Goal: Transaction & Acquisition: Purchase product/service

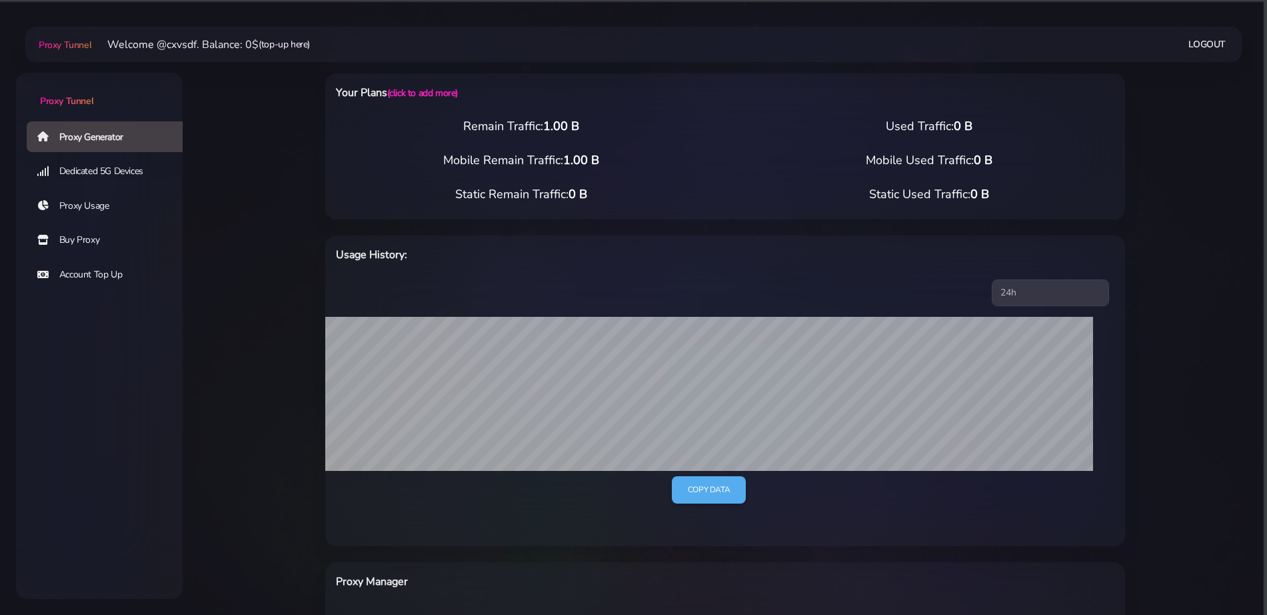
click at [287, 47] on link "(top-up here)" at bounding box center [284, 44] width 51 height 14
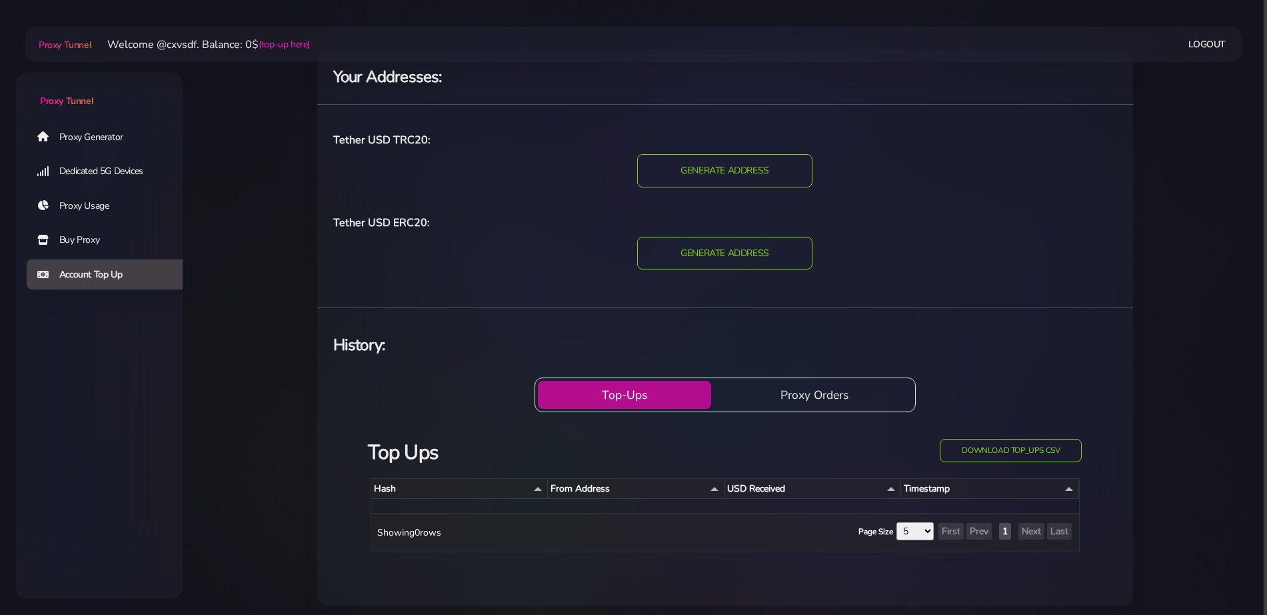
scroll to position [29, 0]
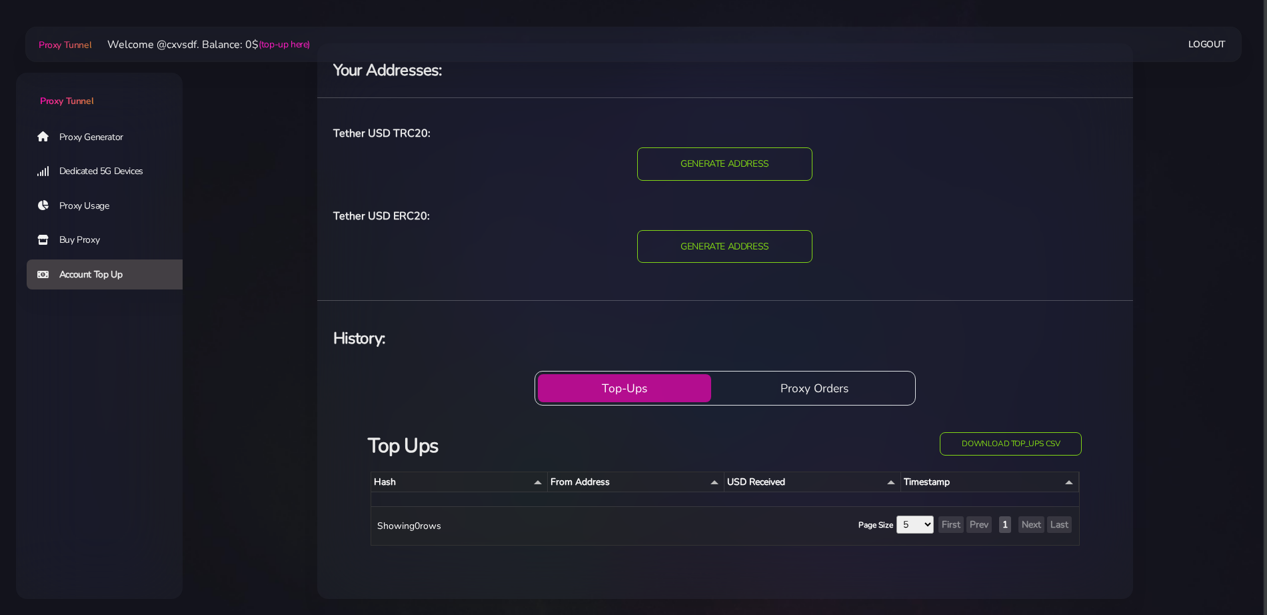
drag, startPoint x: 431, startPoint y: 189, endPoint x: 1015, endPoint y: 200, distance: 584.1
click at [1015, 199] on div "Tether USD TRC20: TRC20 GENERATE ADDRESS Tether USD ERC20: ERC20 GENERATE ADDRE…" at bounding box center [725, 199] width 816 height 181
drag, startPoint x: 1015, startPoint y: 200, endPoint x: 991, endPoint y: 223, distance: 33.0
click at [1015, 201] on div "Tether USD TRC20: TRC20 GENERATE ADDRESS Tether USD ERC20: ERC20 GENERATE ADDRE…" at bounding box center [725, 199] width 816 height 181
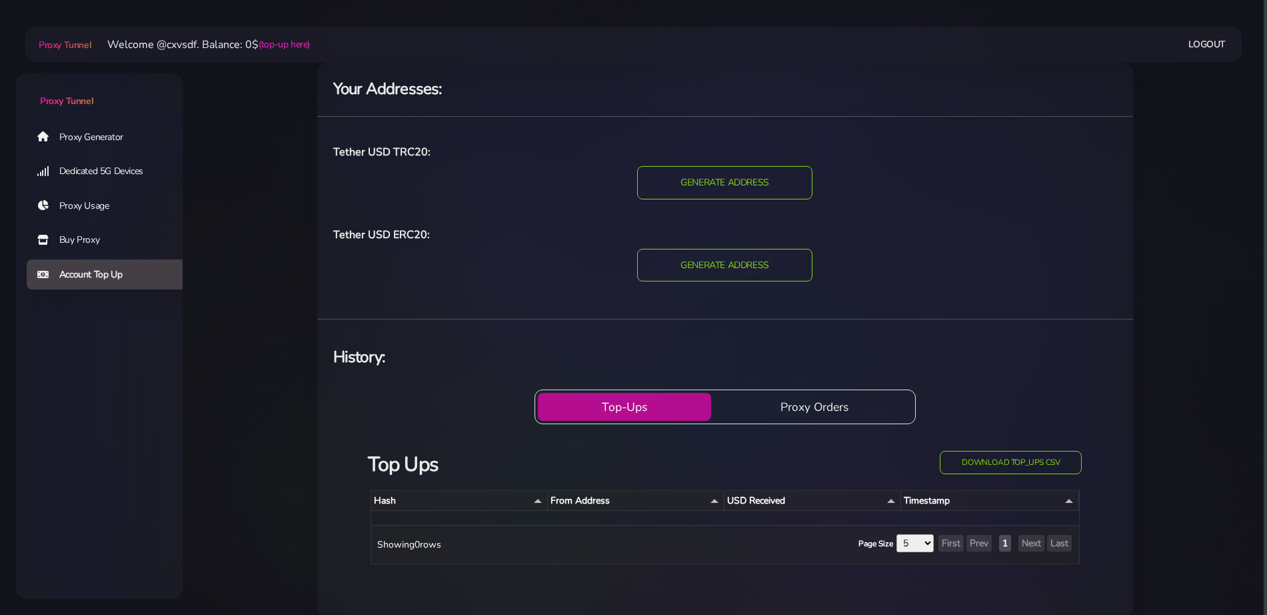
scroll to position [0, 0]
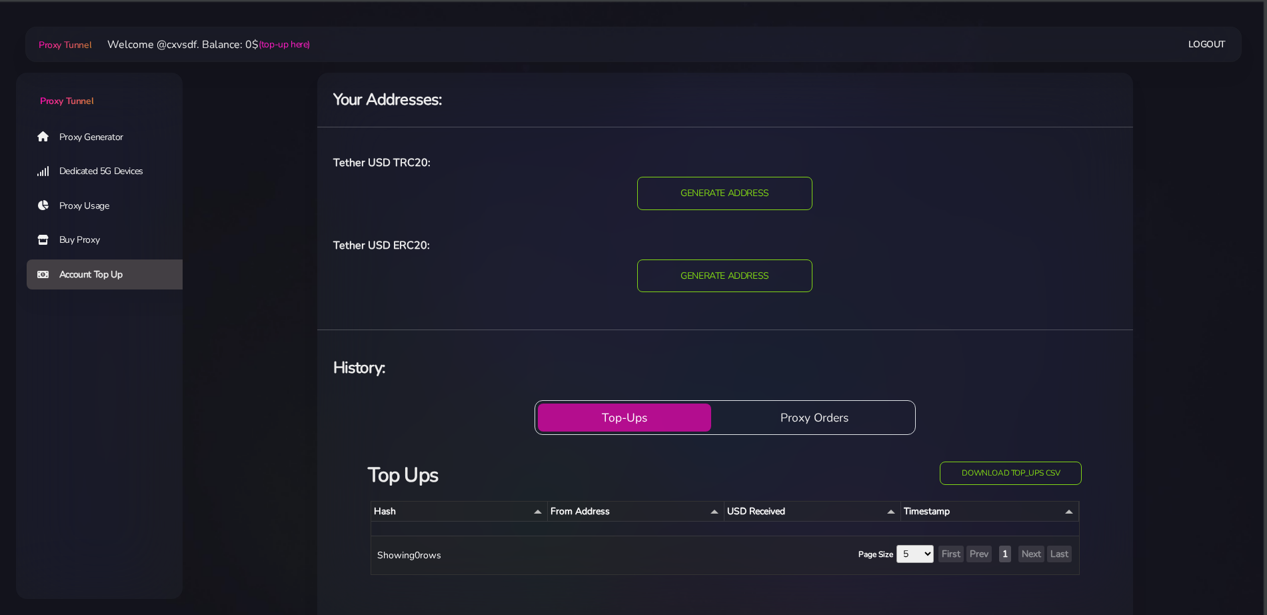
drag, startPoint x: 336, startPoint y: 279, endPoint x: 299, endPoint y: 314, distance: 50.9
click at [299, 314] on div "Your Addresses: Tether USD TRC20: TRC20 GENERATE ADDRESS Tether USD ERC20: ERC2…" at bounding box center [725, 350] width 880 height 587
drag, startPoint x: 279, startPoint y: 307, endPoint x: 560, endPoint y: 221, distance: 294.2
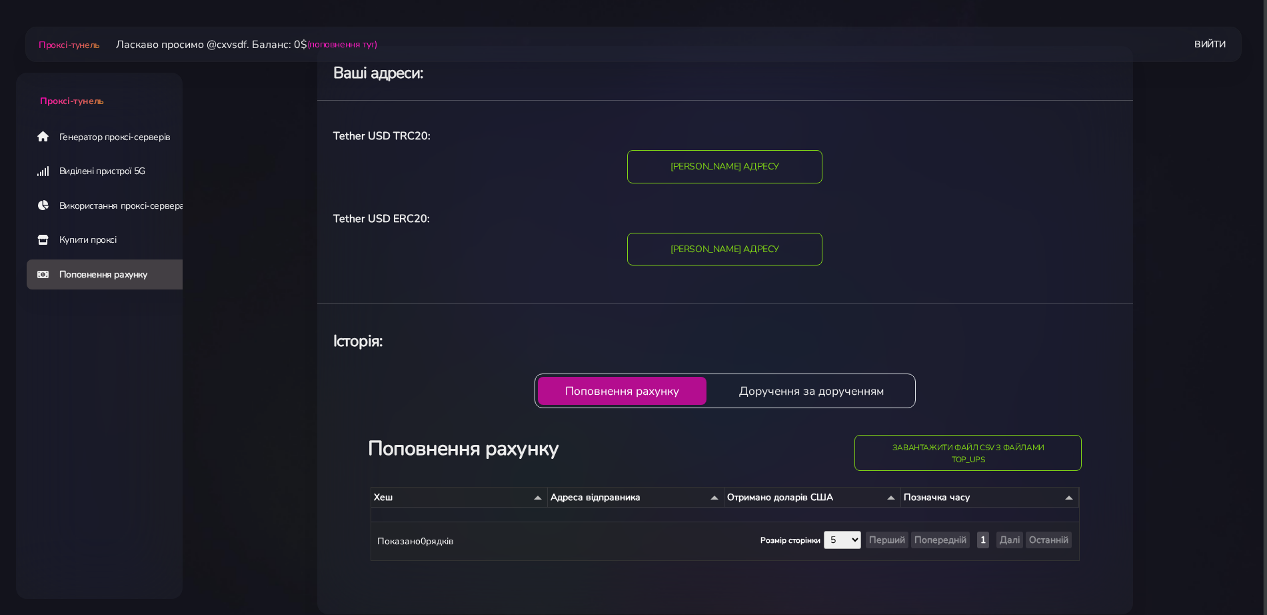
scroll to position [42, 0]
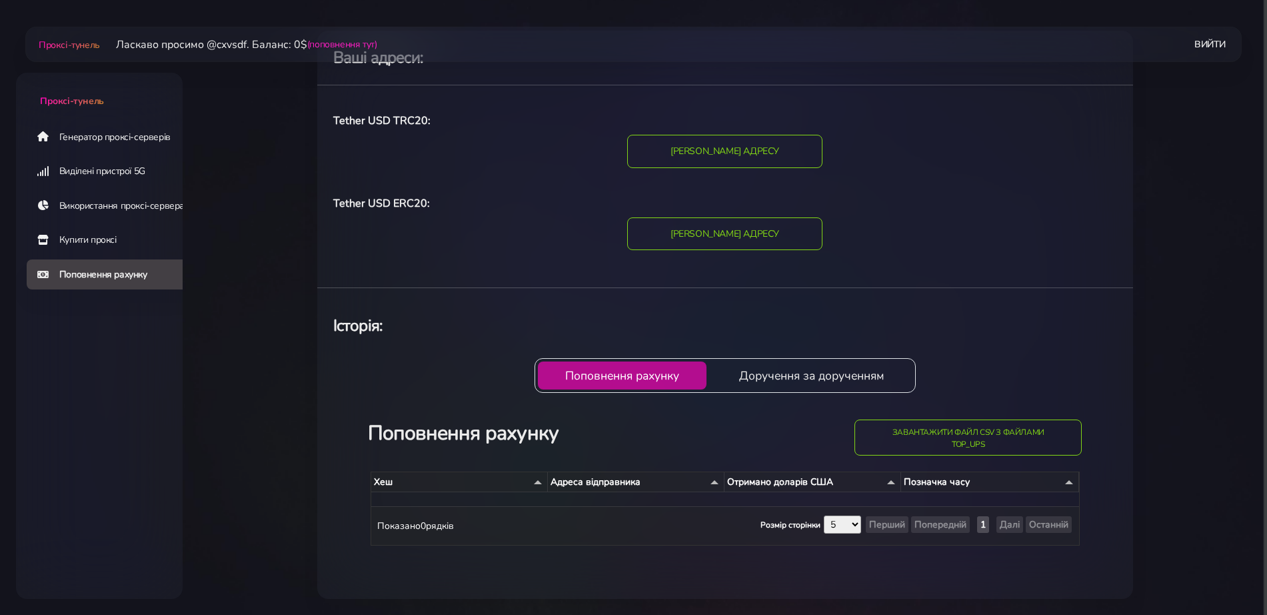
click at [482, 315] on h4 "Історія:" at bounding box center [725, 326] width 784 height 22
click at [724, 151] on input "ЗГЕНЕРУВАТИ АДРЕСУ" at bounding box center [724, 152] width 199 height 34
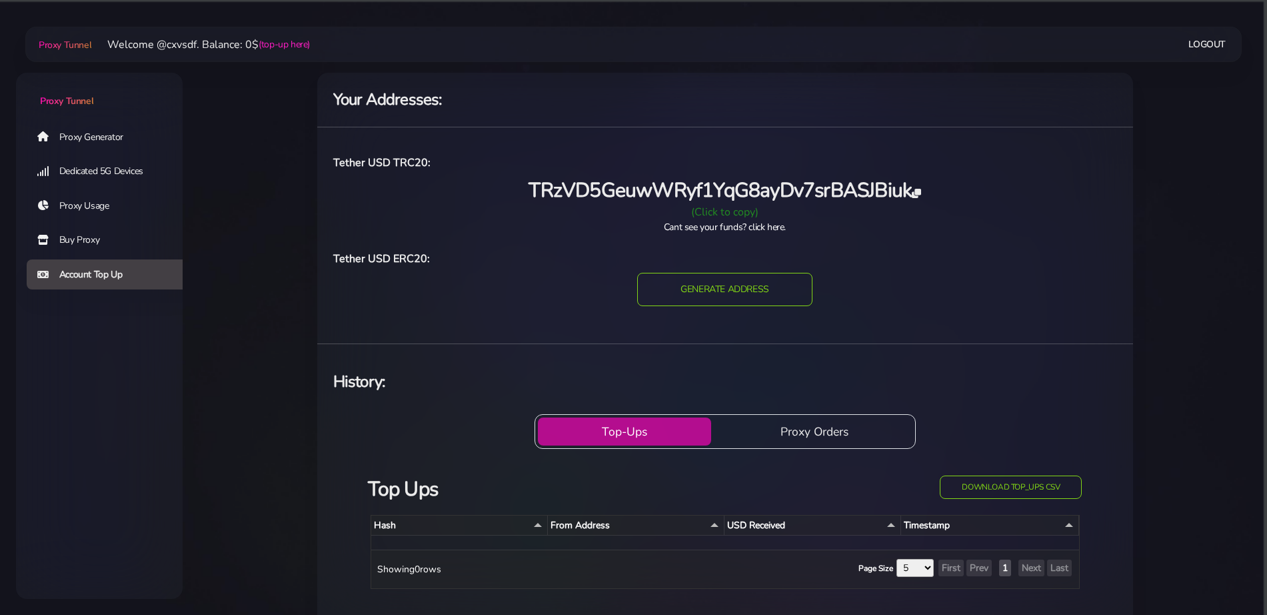
click at [725, 214] on div "(Click to copy)" at bounding box center [725, 212] width 800 height 16
click at [118, 352] on div "Proxy Generator Dedicated 5G Devices Proxy Usage Buy Proxy Account Top Up" at bounding box center [99, 307] width 167 height 375
click at [85, 239] on link "Buy Proxy" at bounding box center [110, 240] width 167 height 31
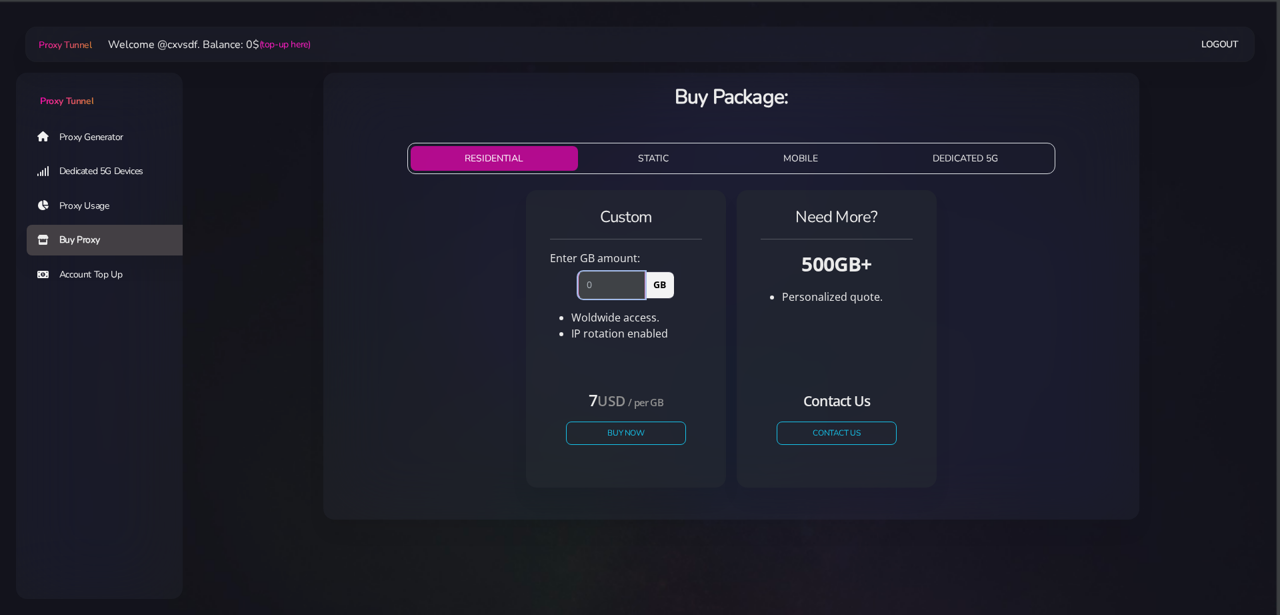
drag, startPoint x: 602, startPoint y: 281, endPoint x: 581, endPoint y: 285, distance: 21.7
click at [581, 285] on input "number" at bounding box center [611, 284] width 67 height 27
click at [597, 283] on input "number" at bounding box center [611, 284] width 67 height 27
type input "5"
click at [512, 317] on div "Custom Enter GB amount: 5 GB Woldwide access. IP rotation enabled USD" at bounding box center [731, 344] width 795 height 319
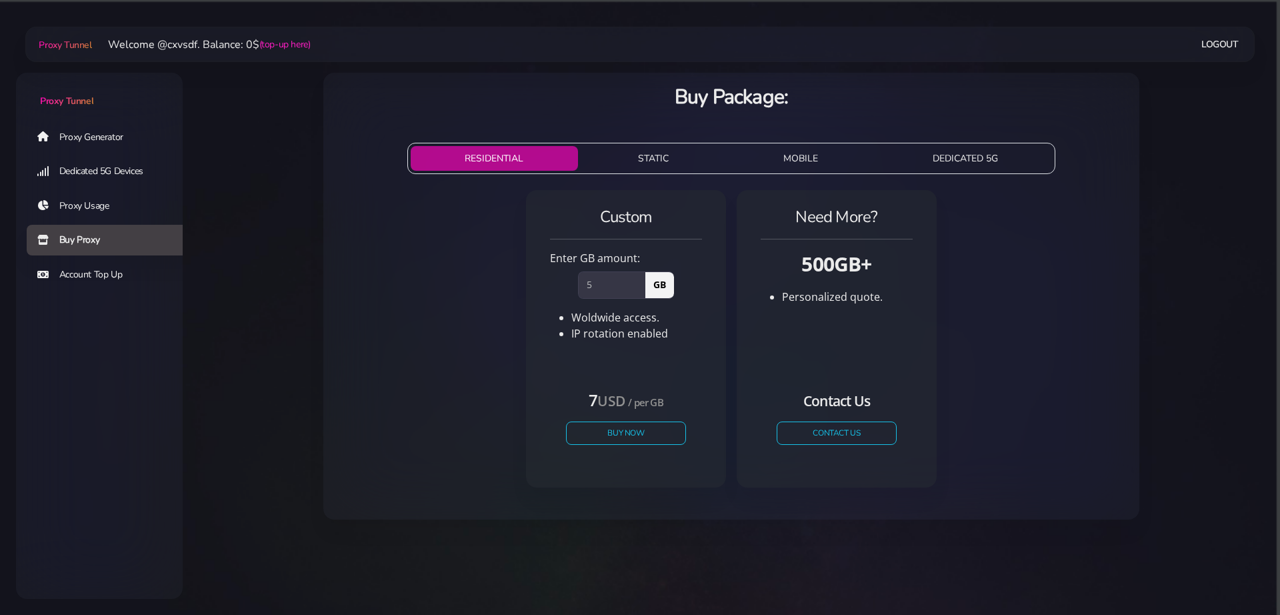
click at [775, 148] on button "MOBILE" at bounding box center [801, 158] width 144 height 25
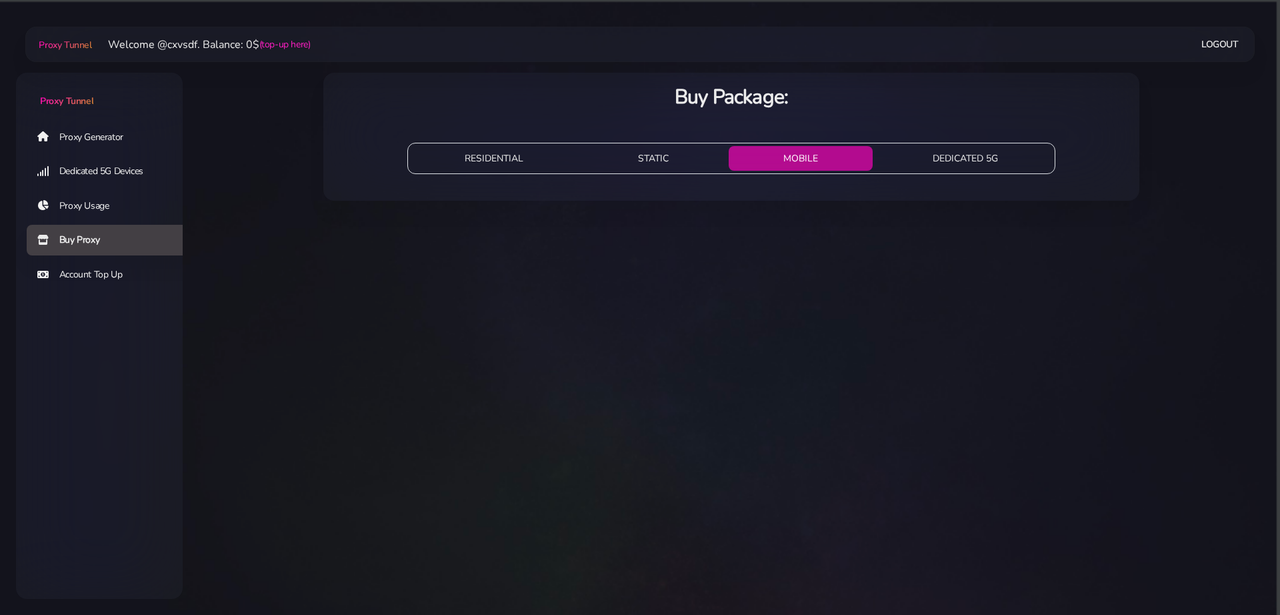
click at [665, 154] on button "STATIC" at bounding box center [653, 158] width 140 height 25
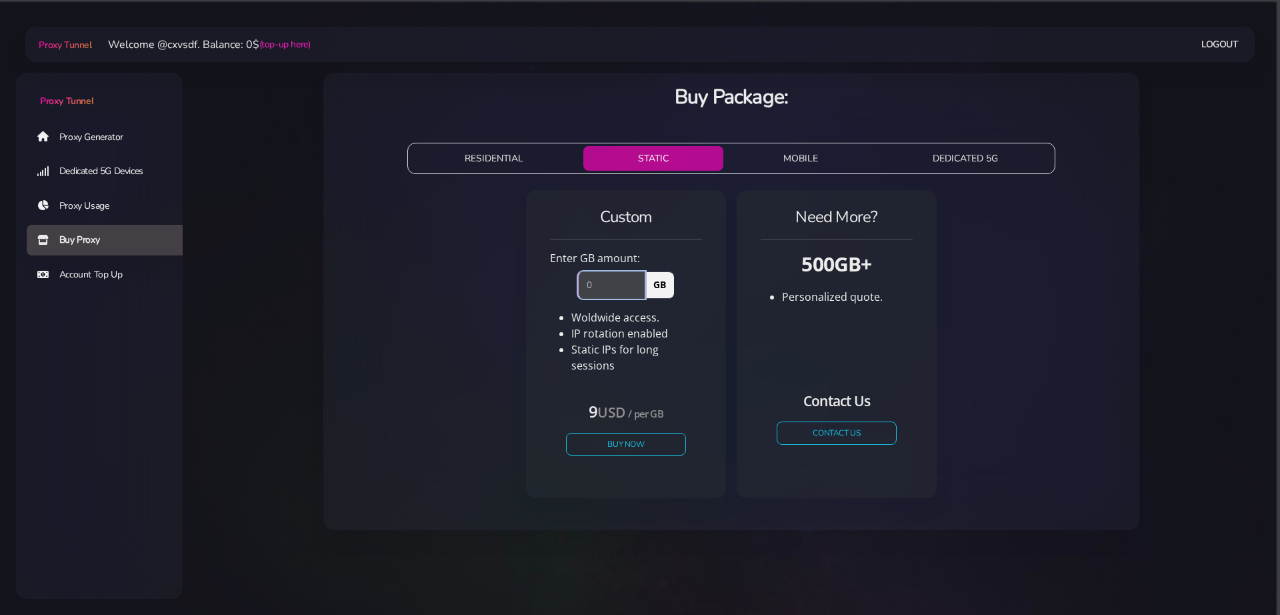
click at [607, 289] on input "number" at bounding box center [611, 284] width 67 height 27
click at [512, 146] on button "RESIDENTIAL" at bounding box center [495, 158] width 168 height 25
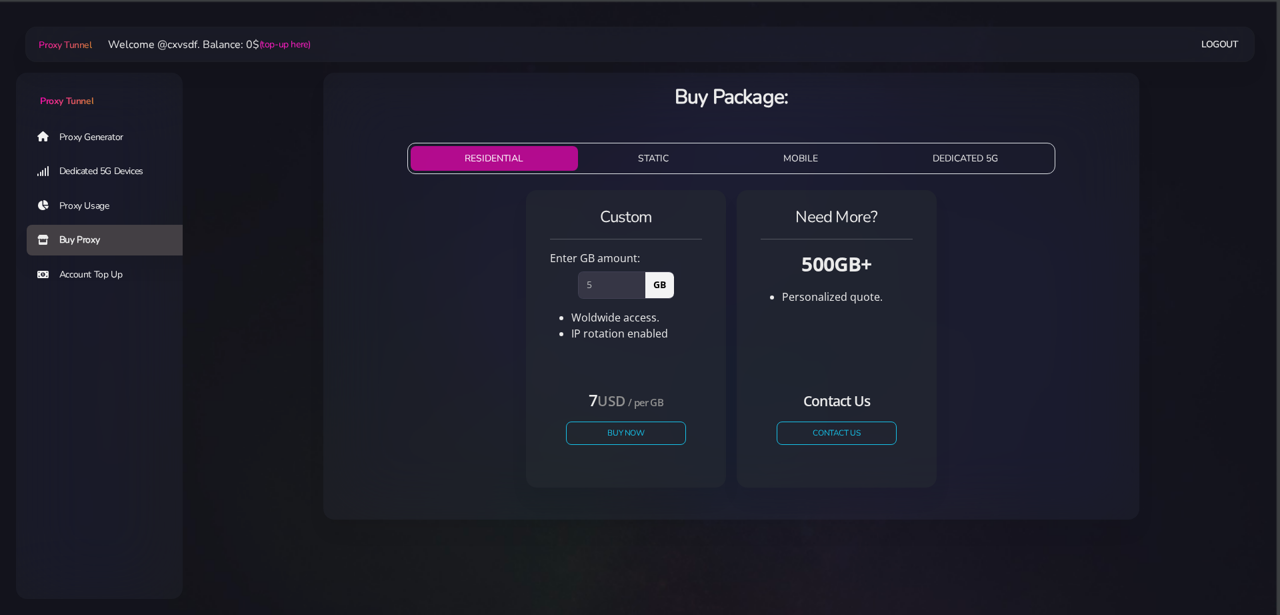
click at [79, 133] on link "Proxy Generator" at bounding box center [110, 136] width 167 height 31
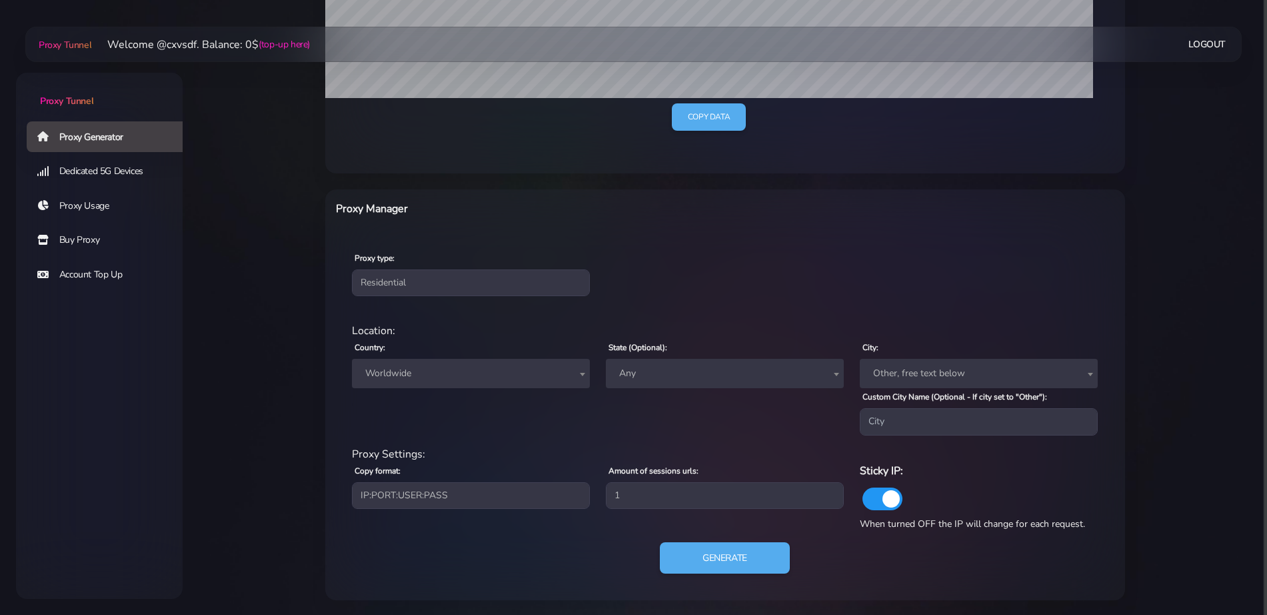
scroll to position [374, 0]
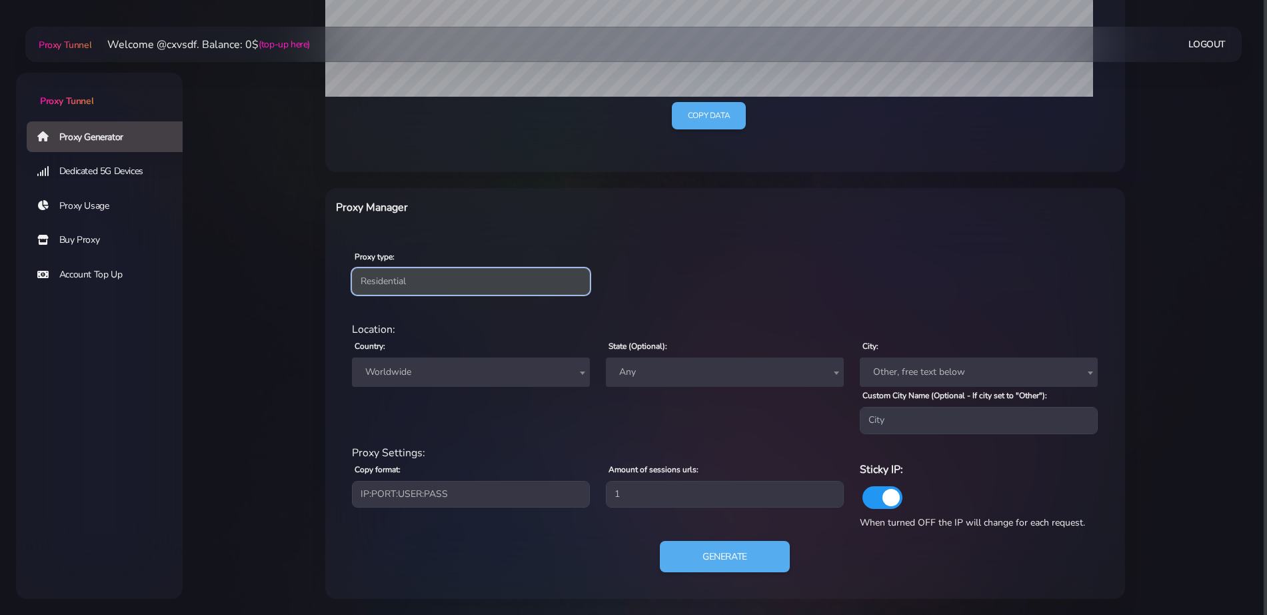
click at [459, 277] on select "Residential Static Mobile" at bounding box center [471, 281] width 238 height 27
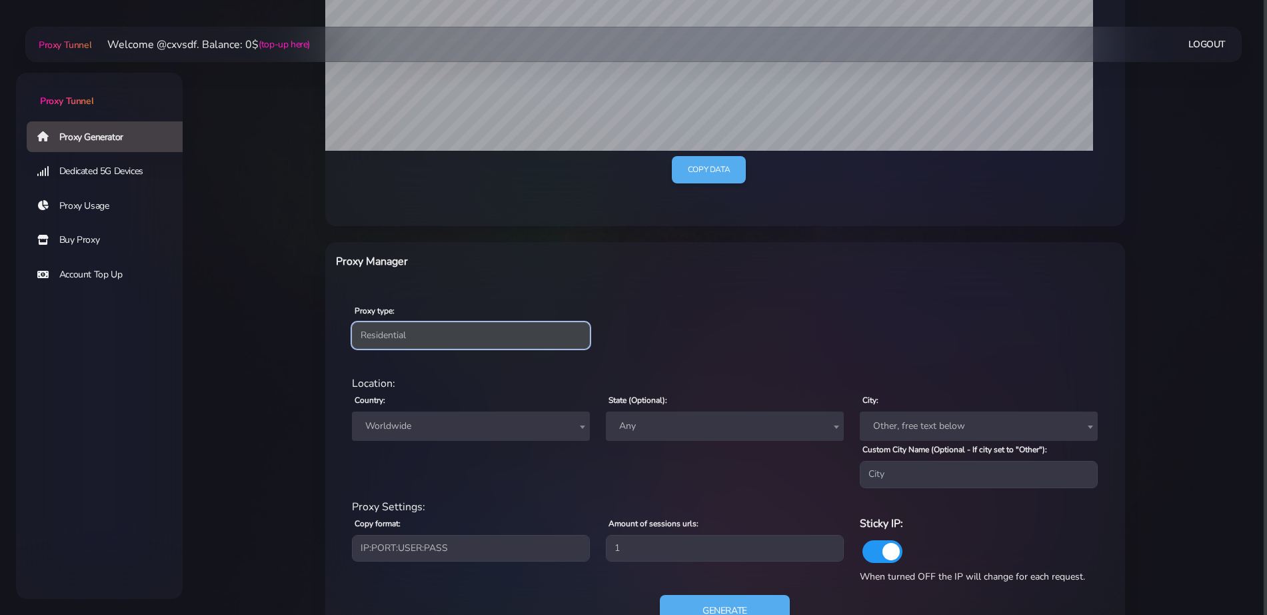
scroll to position [291, 0]
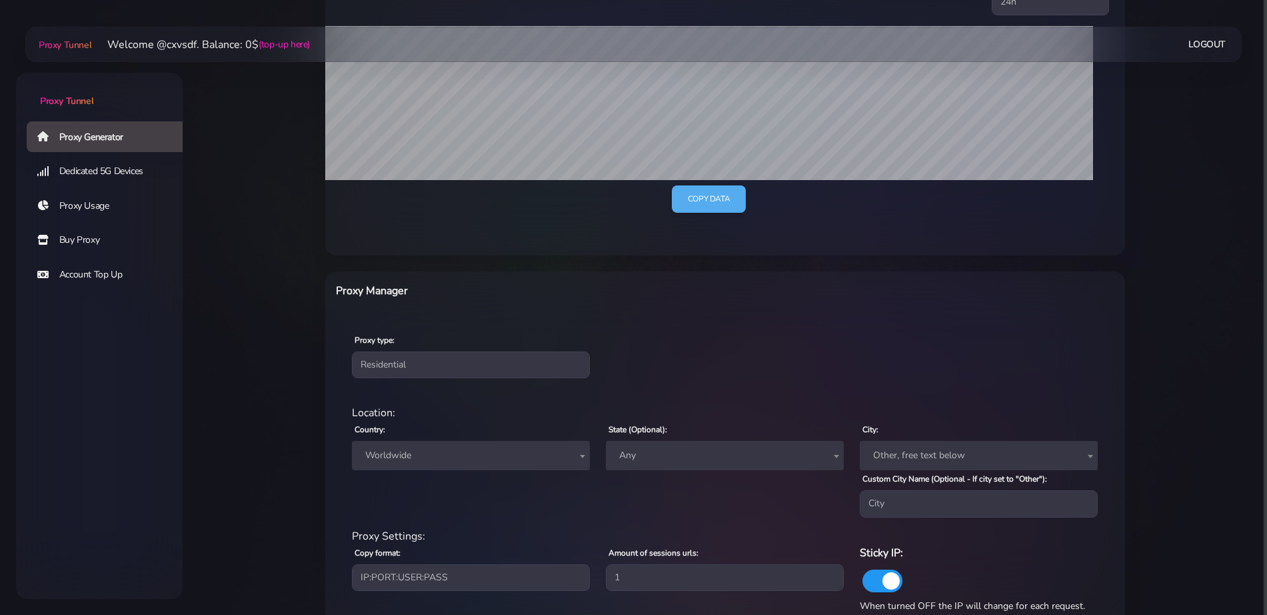
click at [91, 243] on link "Buy Proxy" at bounding box center [110, 240] width 167 height 31
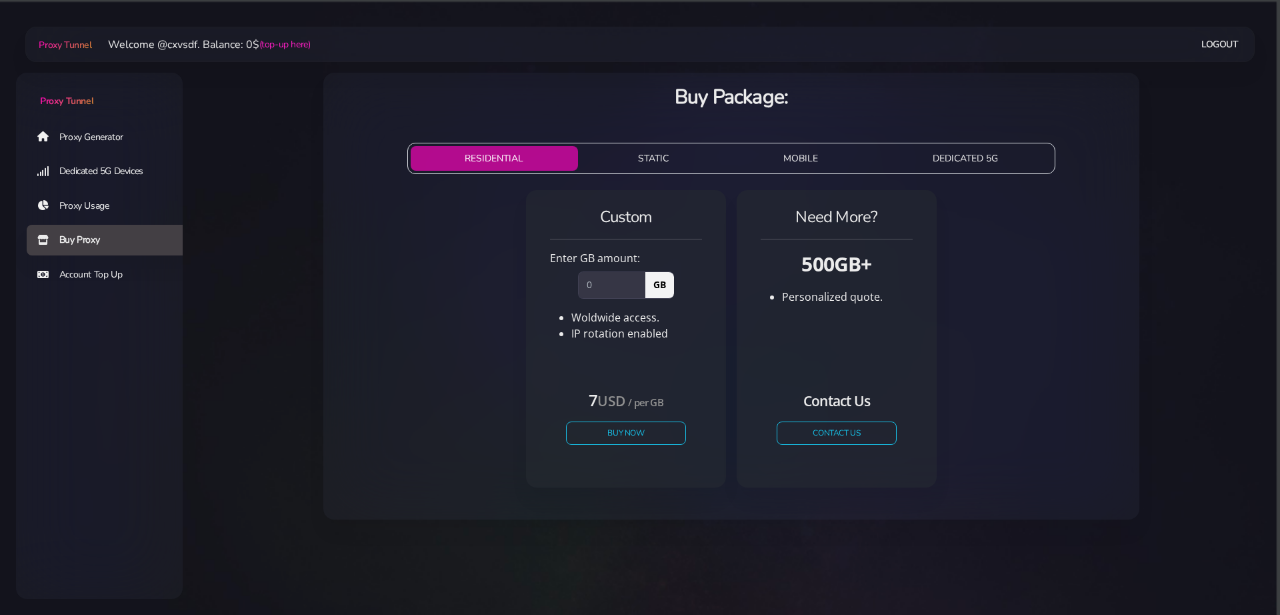
click at [94, 207] on link "Proxy Usage" at bounding box center [110, 206] width 167 height 31
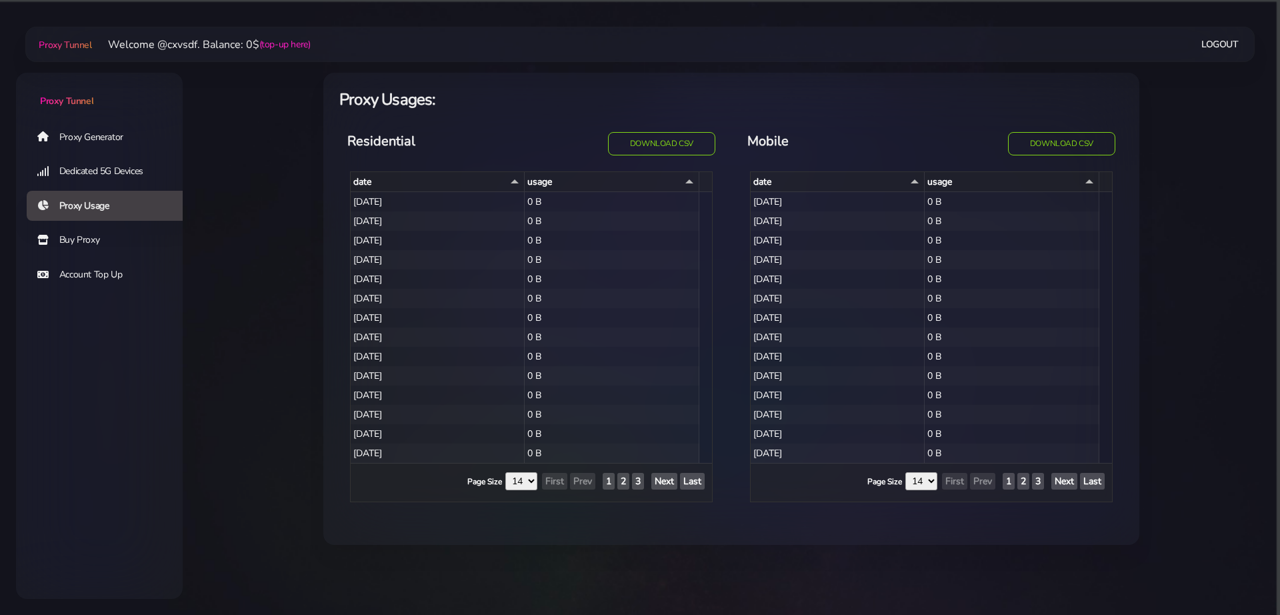
select select "14"
click at [85, 264] on link "Account Top Up" at bounding box center [110, 274] width 167 height 31
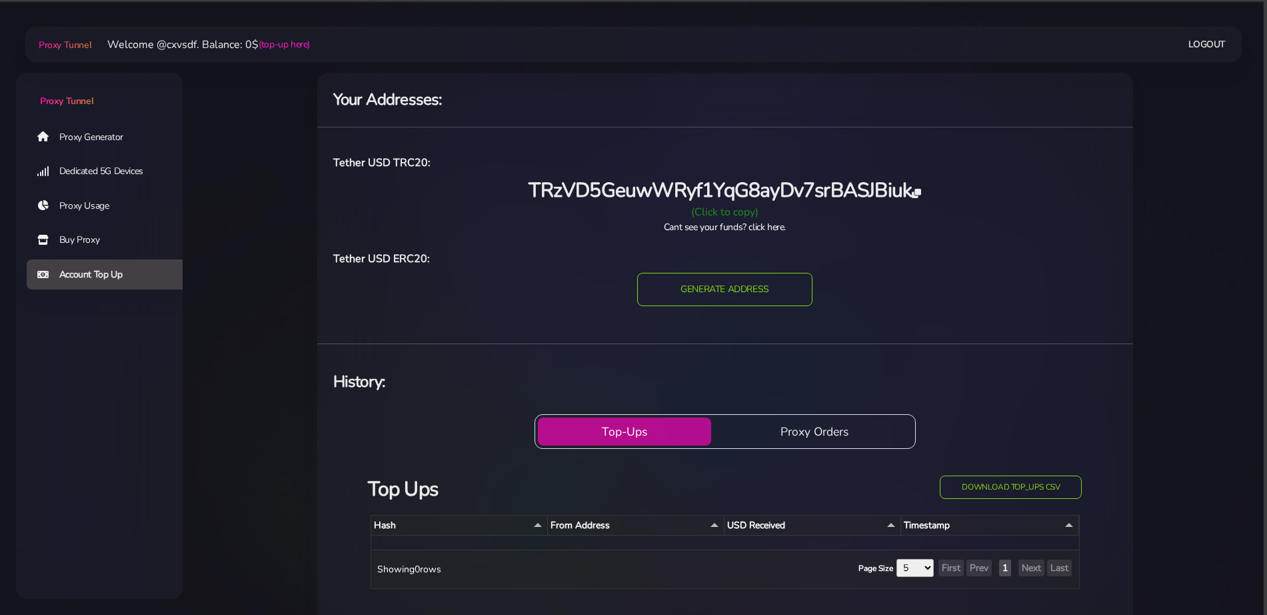
click at [89, 235] on link "Buy Proxy" at bounding box center [110, 240] width 167 height 31
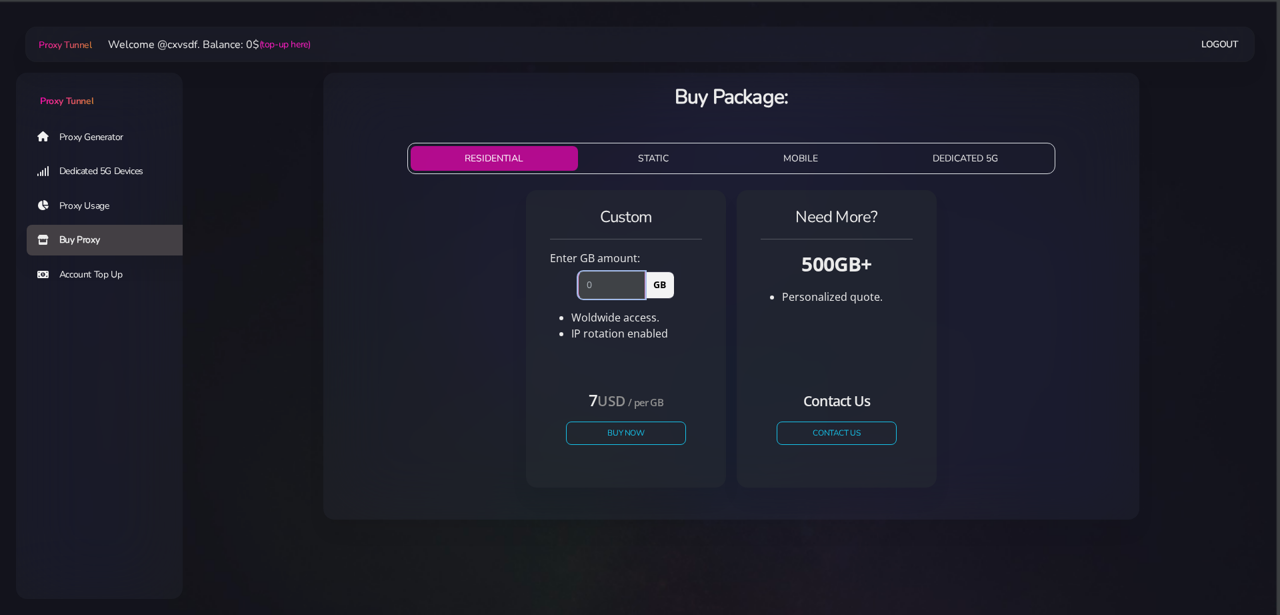
drag, startPoint x: 605, startPoint y: 290, endPoint x: 563, endPoint y: 288, distance: 42.0
click at [563, 288] on div "GB" at bounding box center [626, 282] width 168 height 32
click at [615, 427] on button "Buy Now" at bounding box center [626, 432] width 123 height 23
click at [585, 282] on input "5" at bounding box center [611, 284] width 67 height 27
click at [502, 415] on div "Custom Enter GB amount: 6 GB Woldwide access. IP rotation enabled USD" at bounding box center [731, 344] width 795 height 319
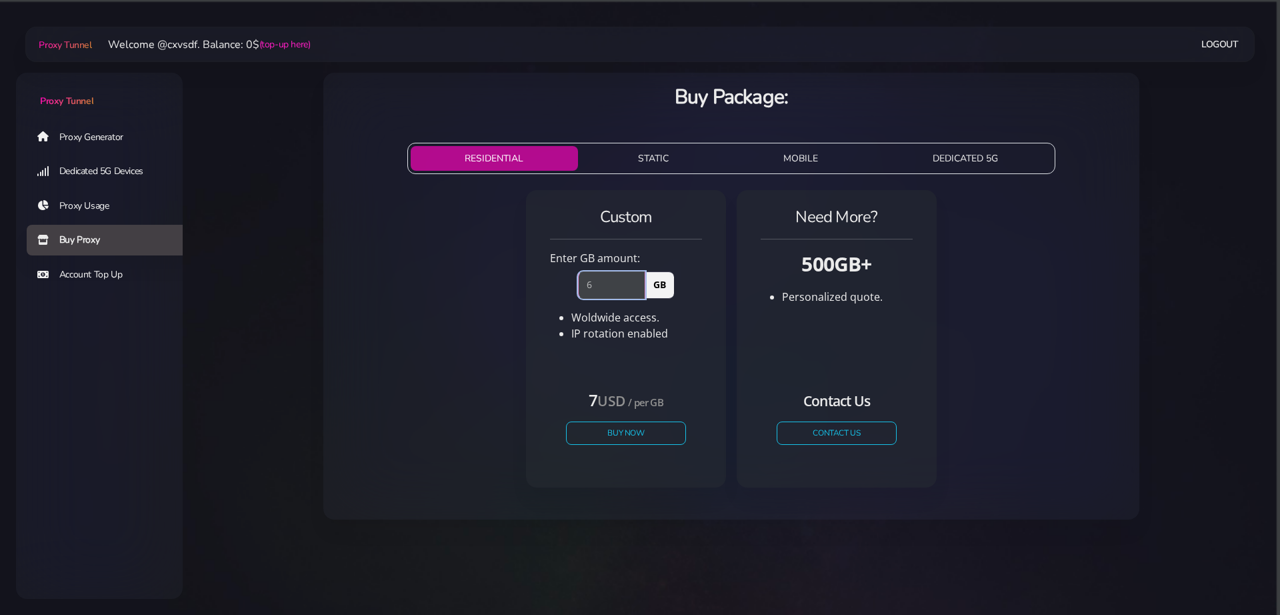
drag, startPoint x: 586, startPoint y: 281, endPoint x: 574, endPoint y: 281, distance: 12.0
click at [574, 281] on div "6 GB" at bounding box center [626, 282] width 112 height 32
type input "5"
click at [491, 369] on div "Custom Enter GB amount: 5 GB Woldwide access. IP rotation enabled USD" at bounding box center [731, 344] width 795 height 319
click at [666, 441] on button "Buy Now" at bounding box center [626, 432] width 123 height 23
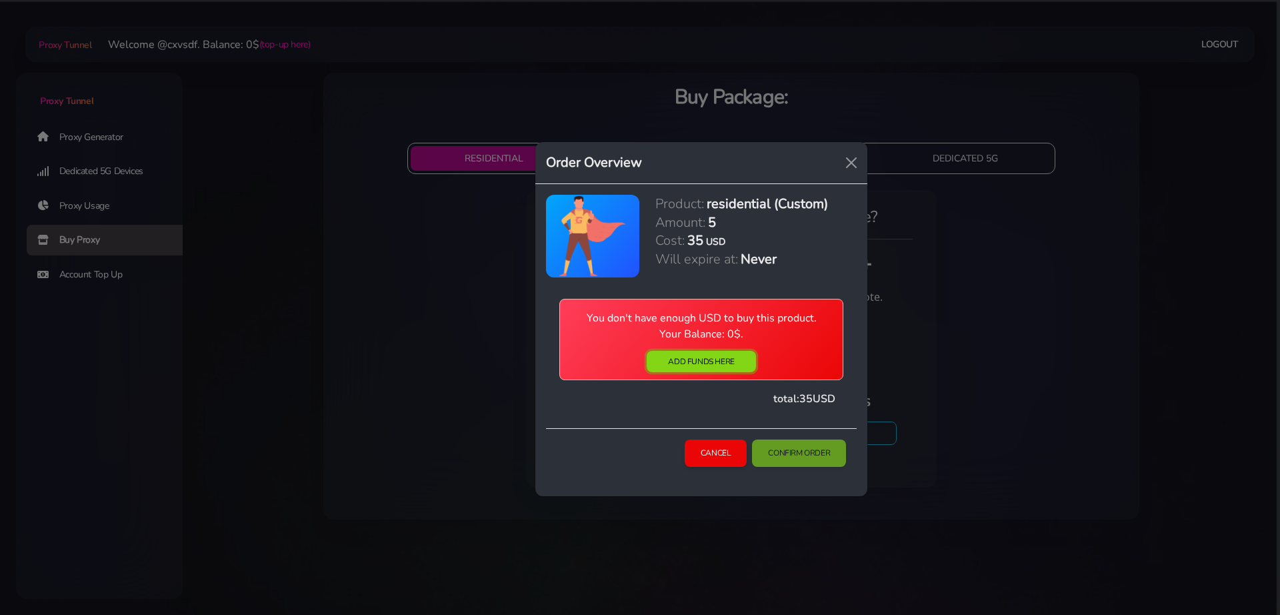
click at [696, 364] on link "ADD FUNDS HERE" at bounding box center [701, 361] width 109 height 21
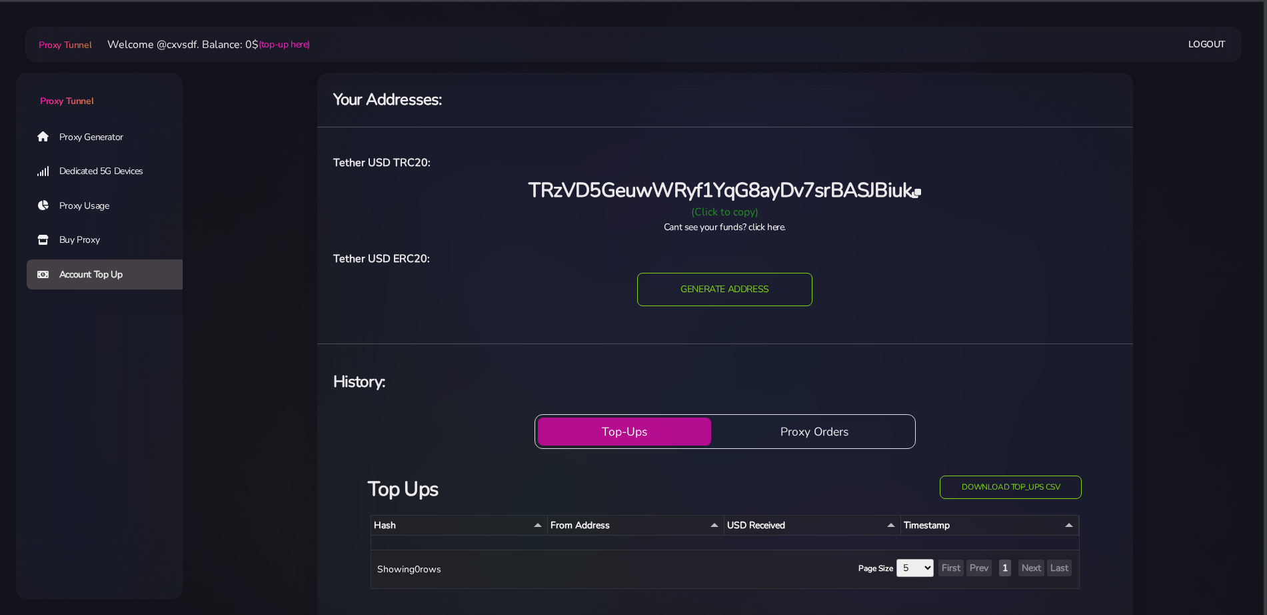
click at [733, 195] on span "TRzVD5GeuwWRyf1YqG8ayDv7srBASJBiuk" at bounding box center [725, 190] width 392 height 27
click at [152, 408] on div "Proxy Generator Dedicated 5G Devices Proxy Usage Buy Proxy Account Top Up" at bounding box center [99, 307] width 167 height 375
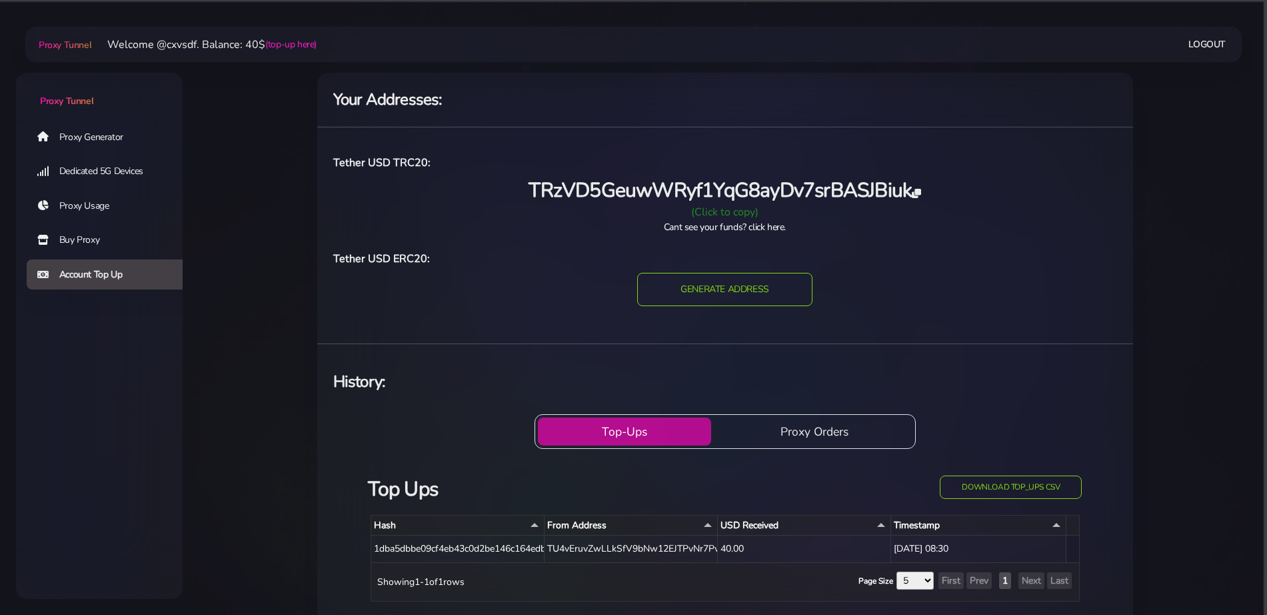
click at [113, 236] on link "Buy Proxy" at bounding box center [110, 240] width 167 height 31
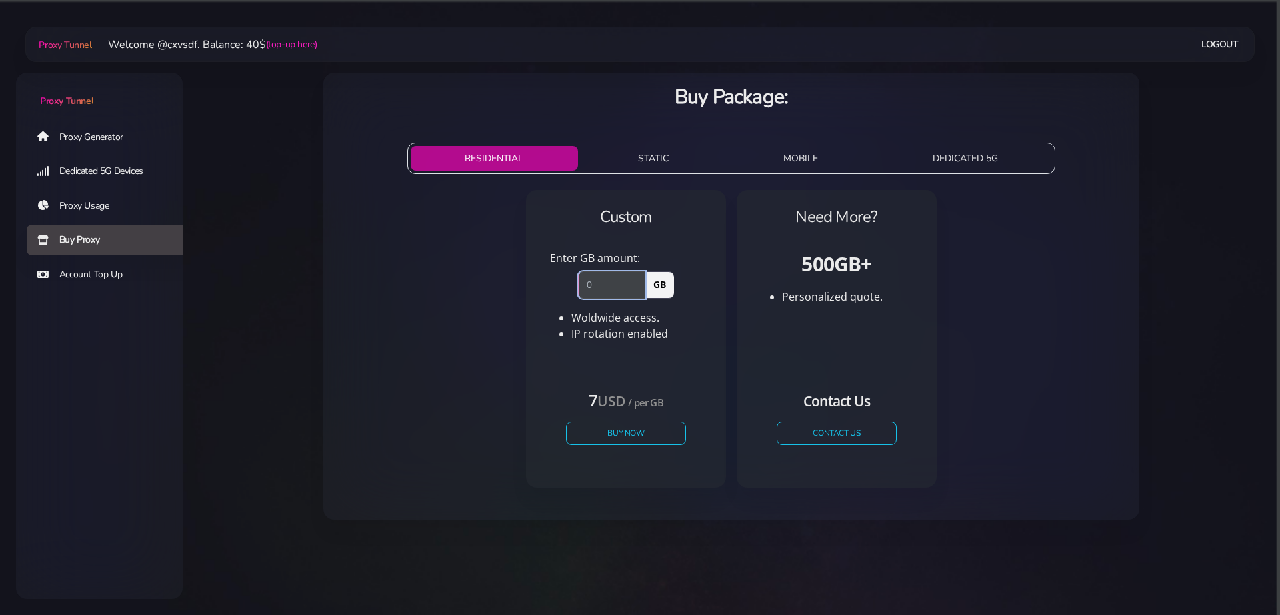
click at [615, 283] on input "number" at bounding box center [611, 284] width 67 height 27
type input "5"
click at [649, 428] on button "Buy Now" at bounding box center [626, 432] width 123 height 23
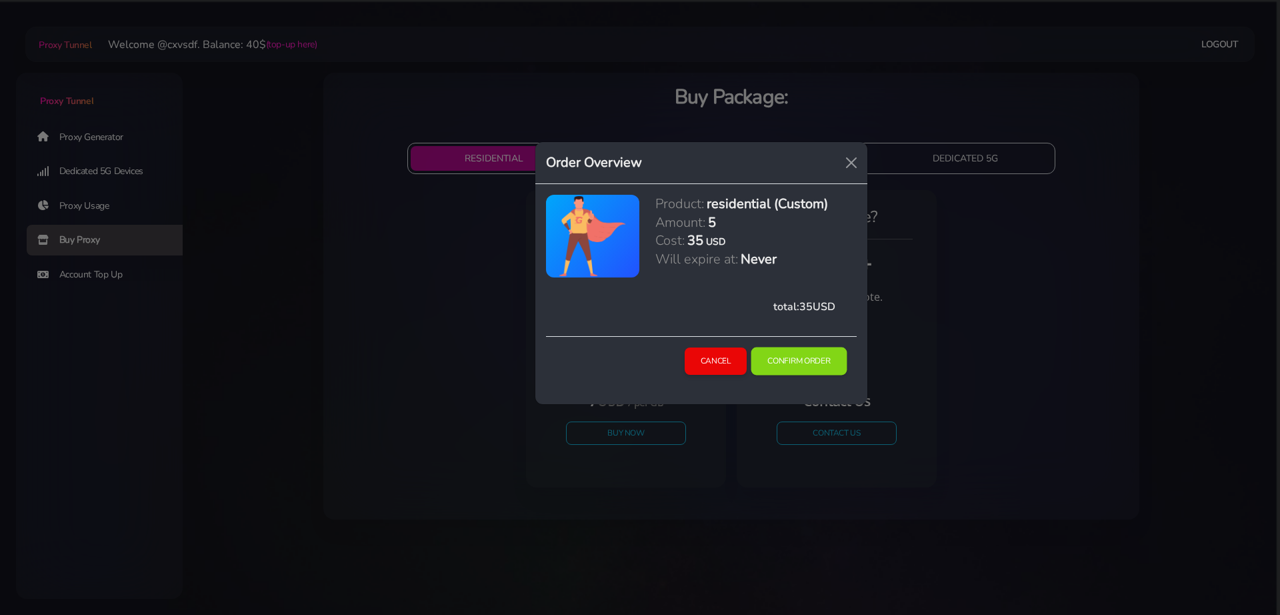
click at [783, 369] on button "Confirm Order" at bounding box center [799, 361] width 96 height 28
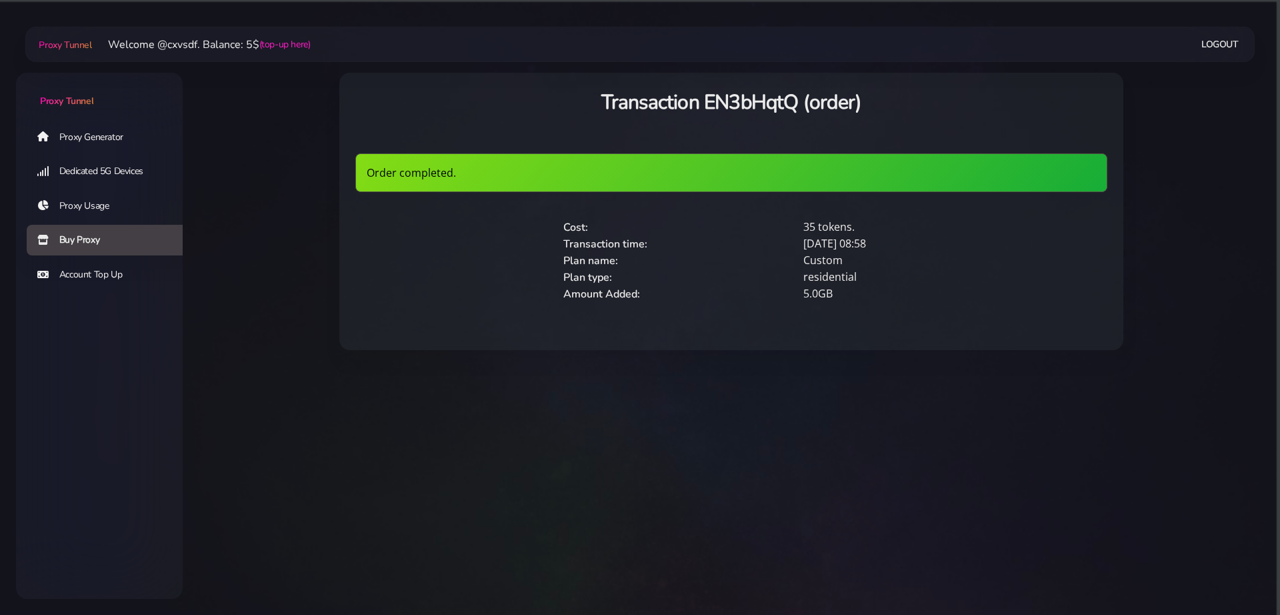
click at [92, 153] on ul "Proxy Generator Dedicated 5G Devices Proxy Usage Buy Proxy Account Top Up" at bounding box center [99, 206] width 167 height 172
click at [92, 137] on link "Proxy Generator" at bounding box center [110, 136] width 167 height 31
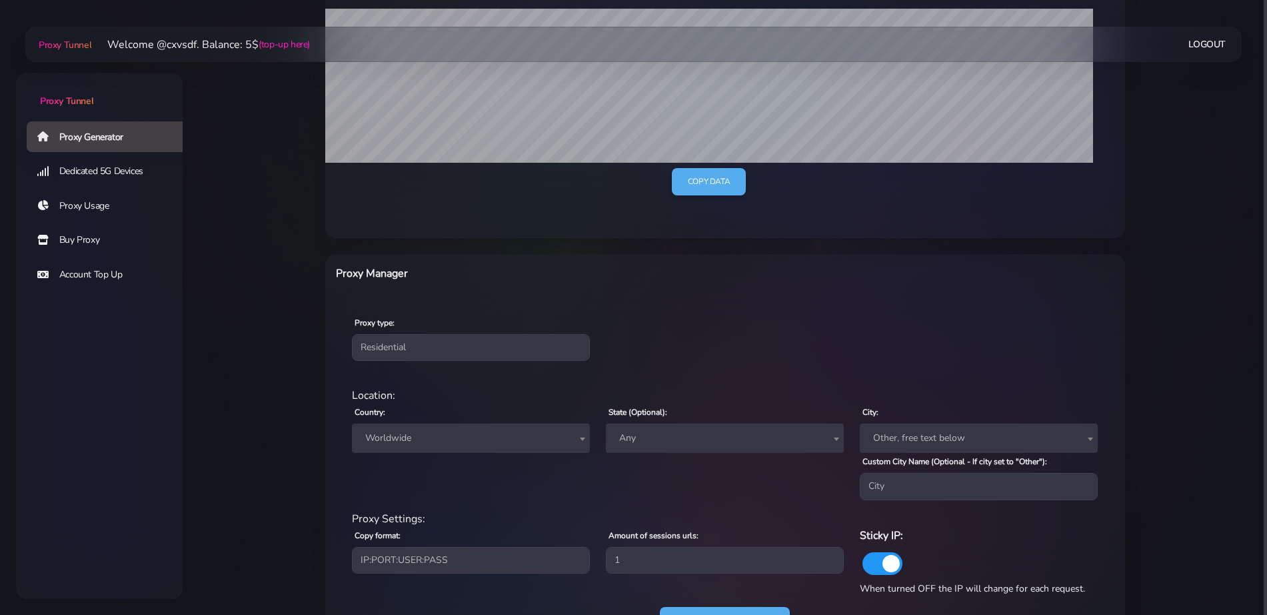
scroll to position [374, 0]
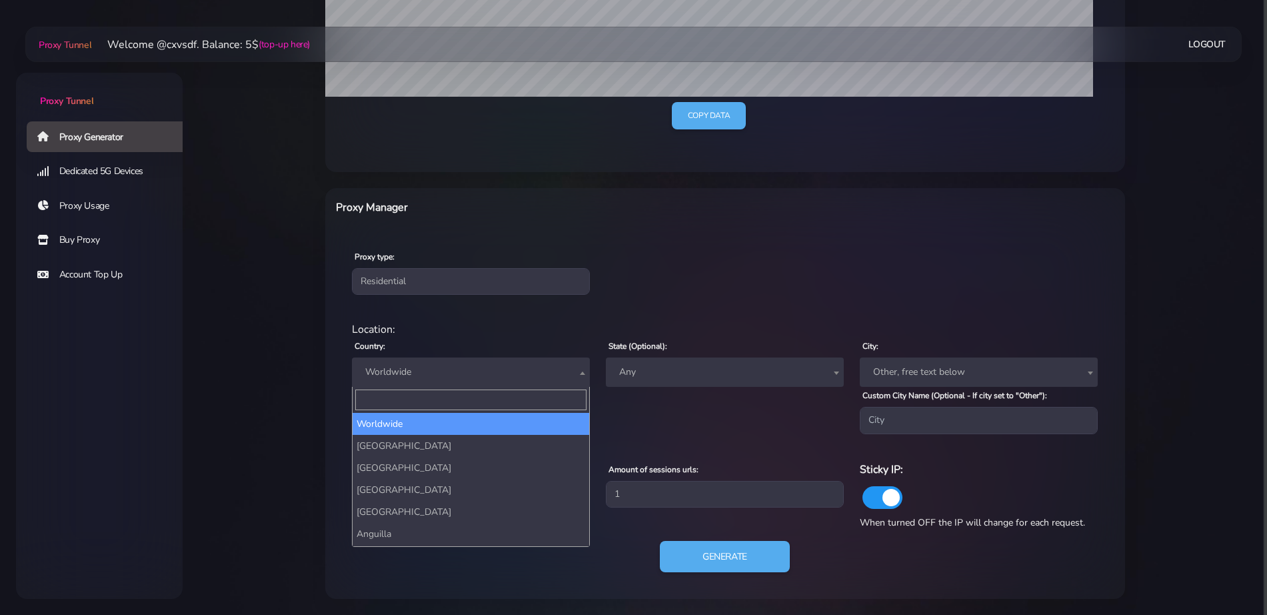
click at [433, 366] on span "Worldwide" at bounding box center [471, 372] width 222 height 19
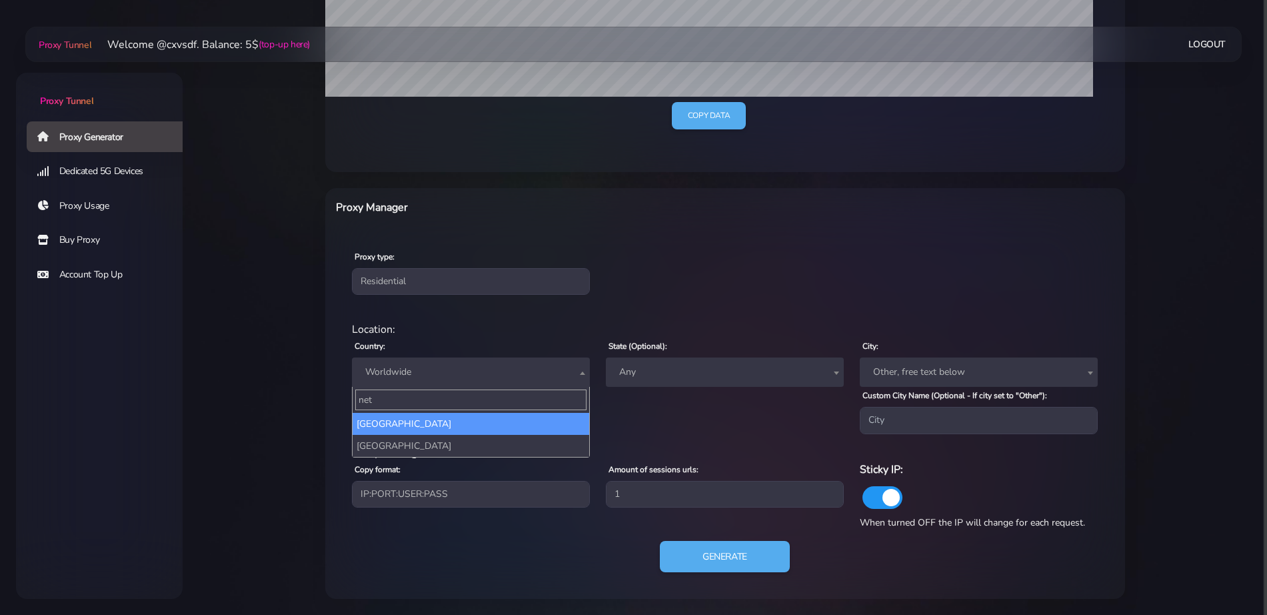
type input "neth"
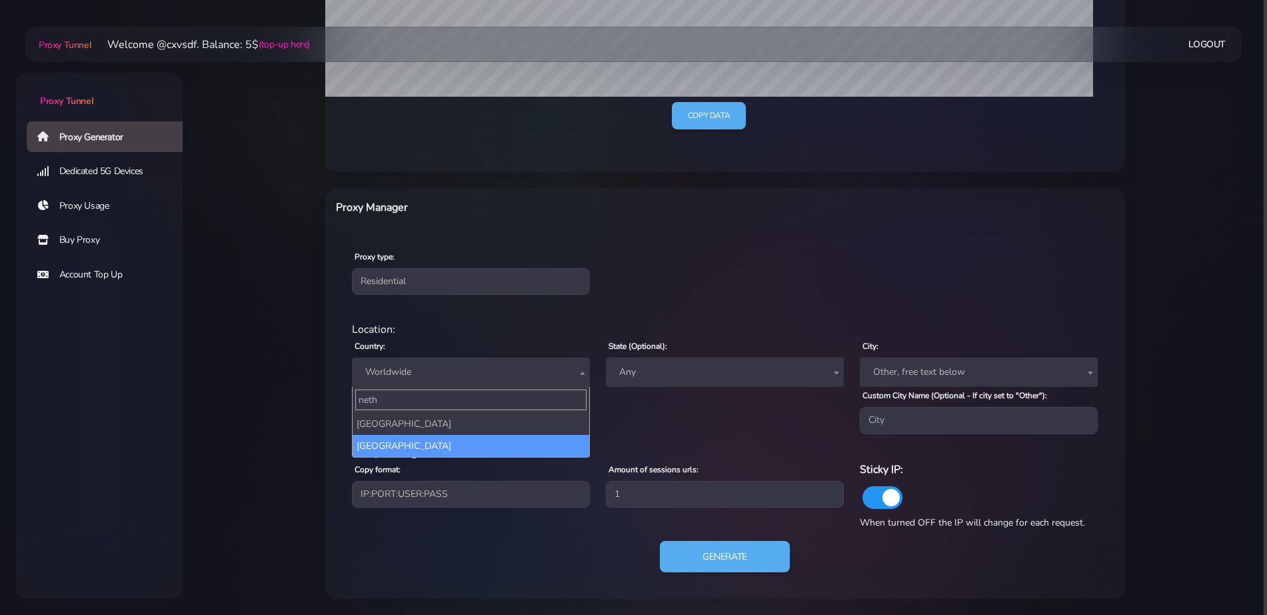
select select "NL"
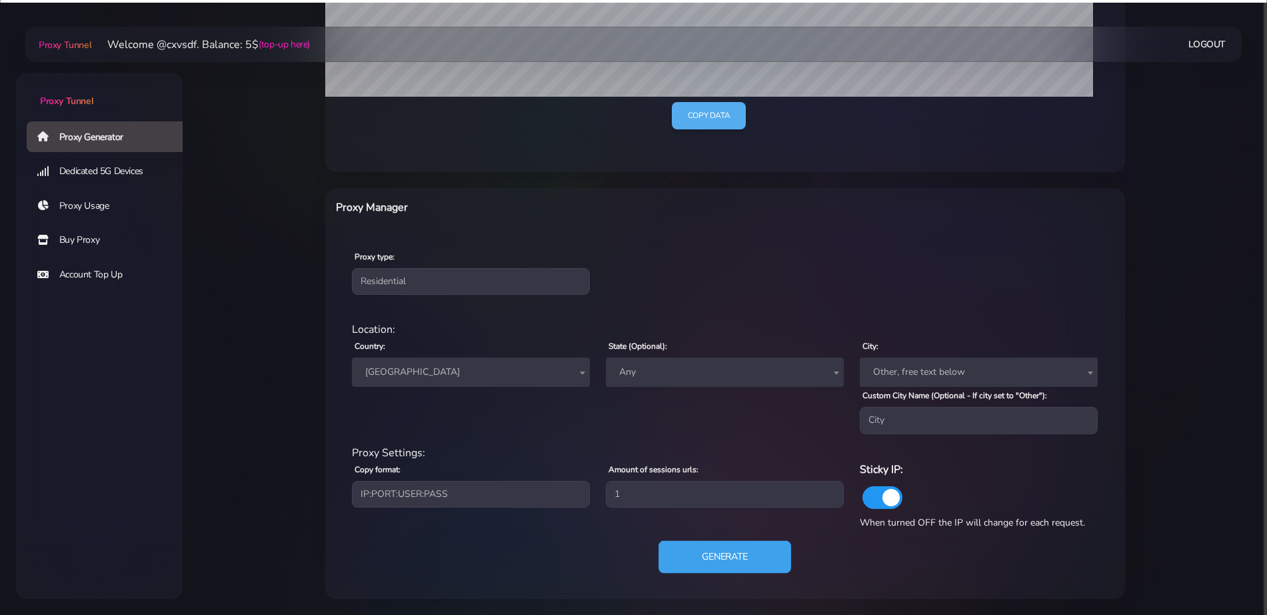
click at [738, 549] on button "Generate" at bounding box center [725, 556] width 133 height 33
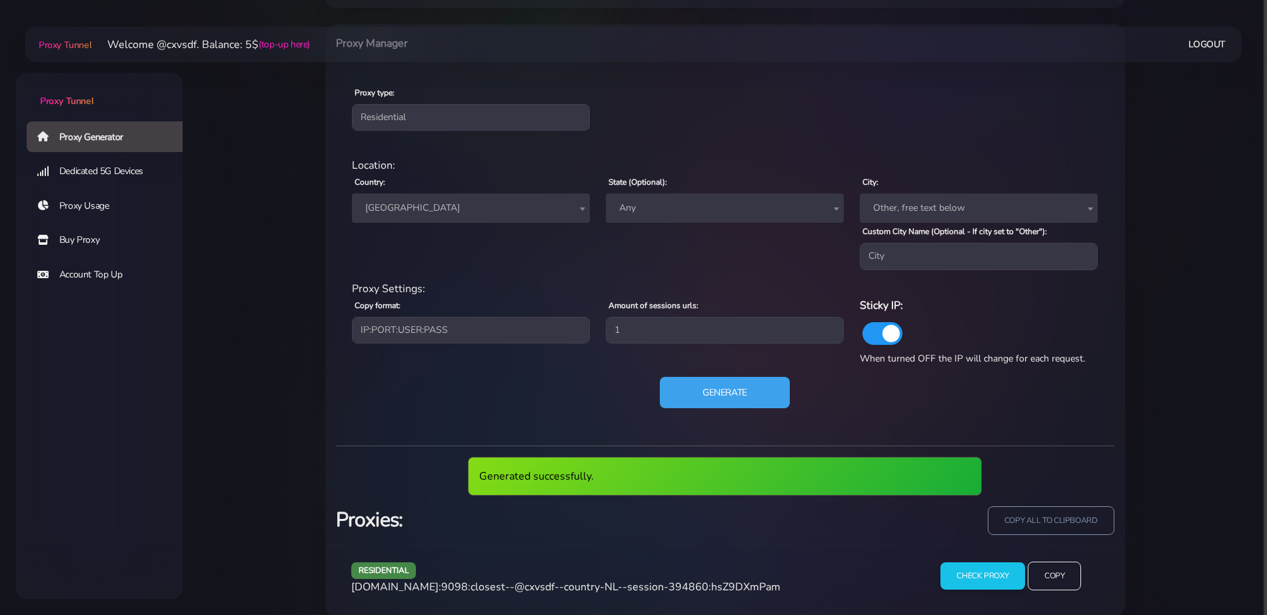
scroll to position [555, 0]
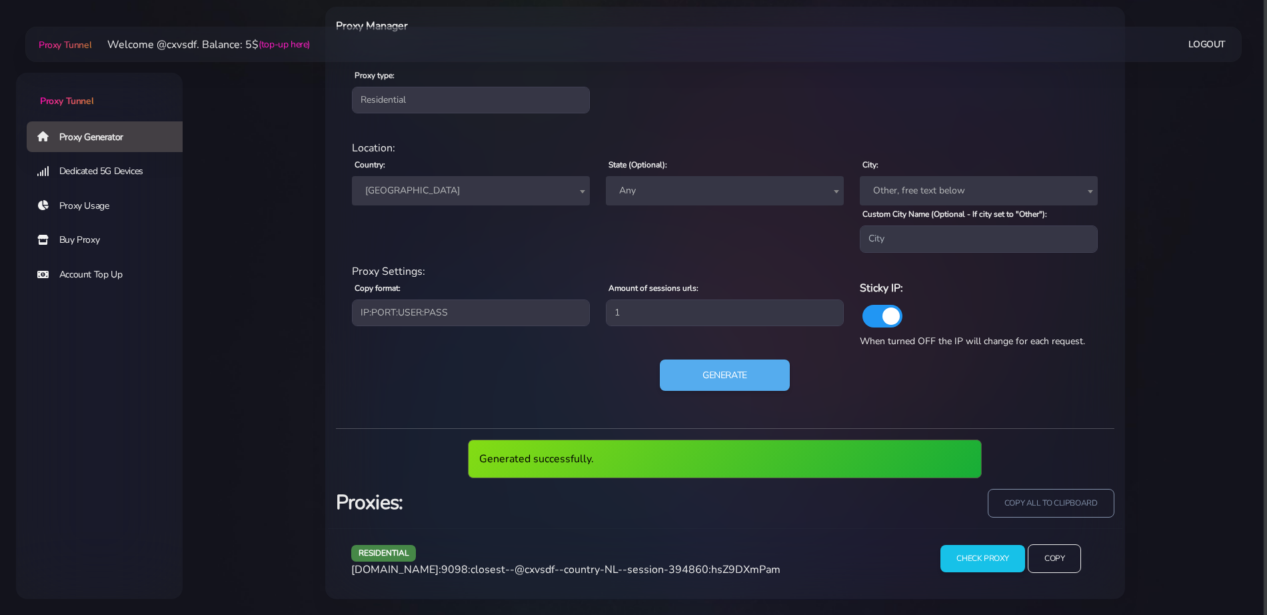
click at [557, 569] on span "agg.proxytunnel.io:9098:closest--@cxvsdf--country-NL--session-394860:hsZ9DXmPam" at bounding box center [565, 569] width 429 height 15
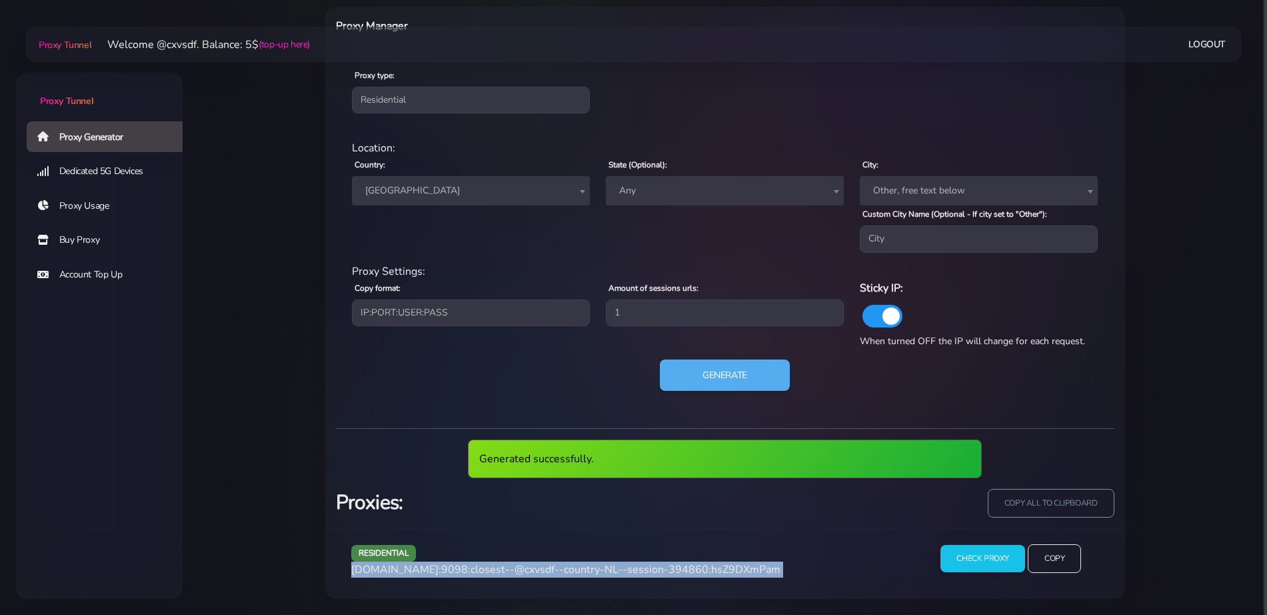
click at [557, 569] on span "agg.proxytunnel.io:9098:closest--@cxvsdf--country-NL--session-394860:hsZ9DXmPam" at bounding box center [565, 569] width 429 height 15
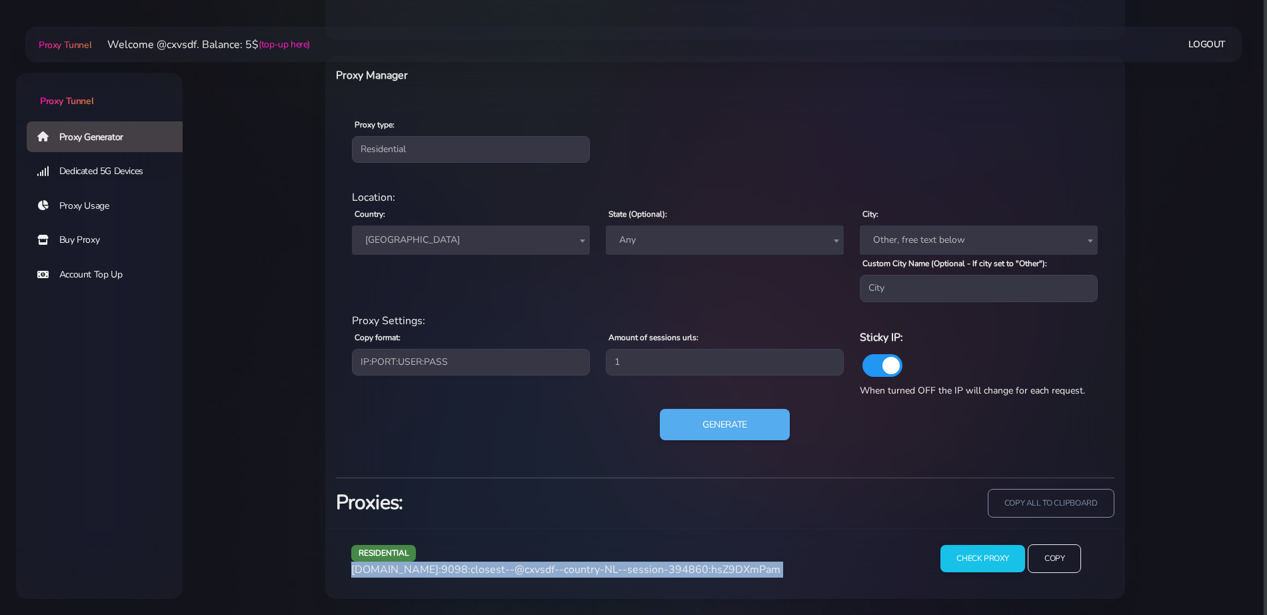
scroll to position [506, 0]
copy div "agg.proxytunnel.io:9098:closest--@cxvsdf--country-NL--session-394860:hsZ9DXmPam"
click at [480, 365] on select "IP:PORT:USER:PASS USER:PASS@IP:PORT PORT:IP:USER:PASS PASS:USER:PORT:IP" at bounding box center [471, 362] width 238 height 27
click at [352, 349] on select "IP:PORT:USER:PASS USER:PASS@IP:PORT PORT:IP:USER:PASS PASS:USER:PORT:IP" at bounding box center [471, 362] width 238 height 27
click at [484, 355] on select "IP:PORT:USER:PASS USER:PASS@IP:PORT PORT:IP:USER:PASS PASS:USER:PORT:IP" at bounding box center [471, 362] width 238 height 27
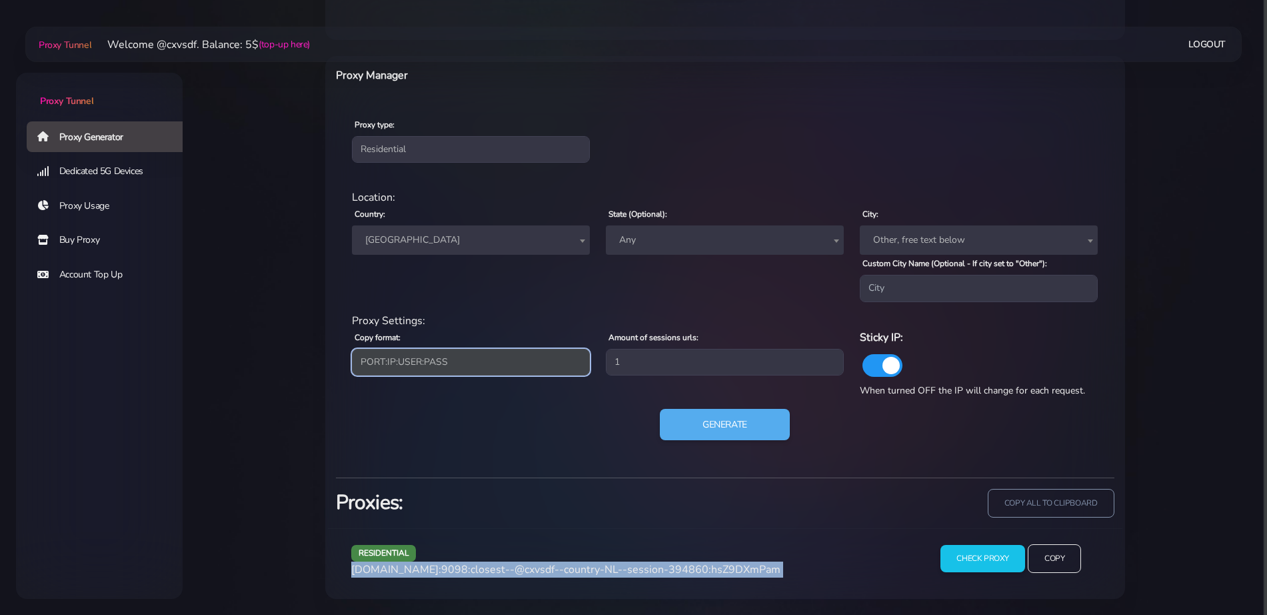
select select "IP:PORT:USER:PASS"
click at [352, 349] on select "IP:PORT:USER:PASS USER:PASS@IP:PORT PORT:IP:USER:PASS PASS:USER:PORT:IP" at bounding box center [471, 362] width 238 height 27
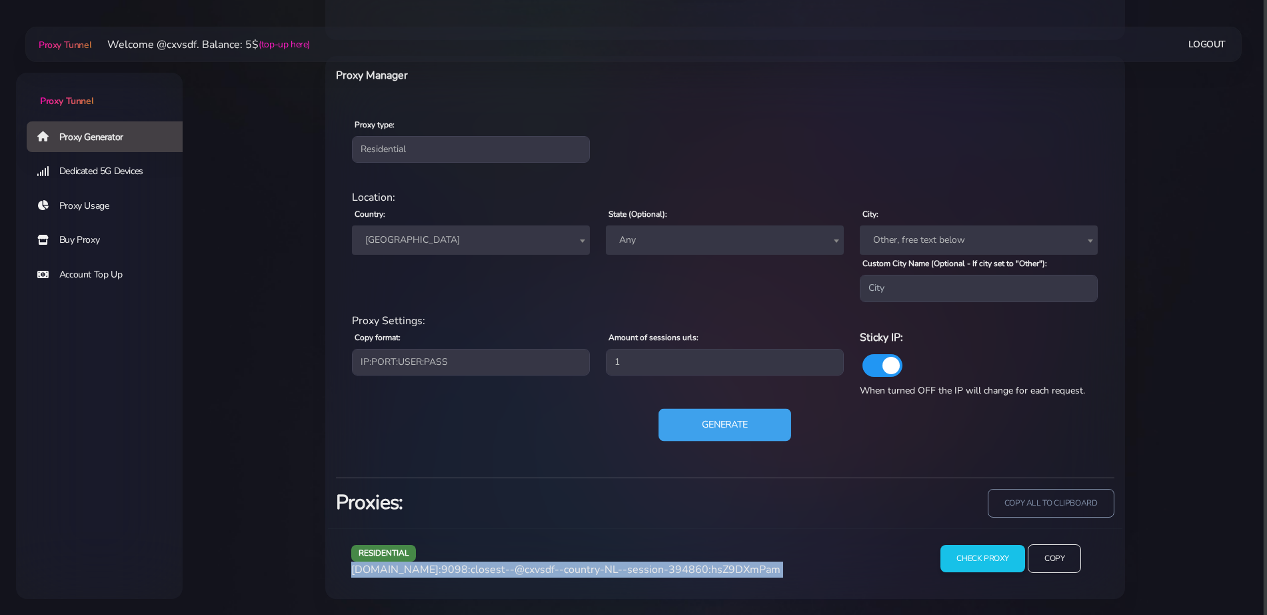
click at [723, 424] on button "Generate" at bounding box center [725, 424] width 133 height 33
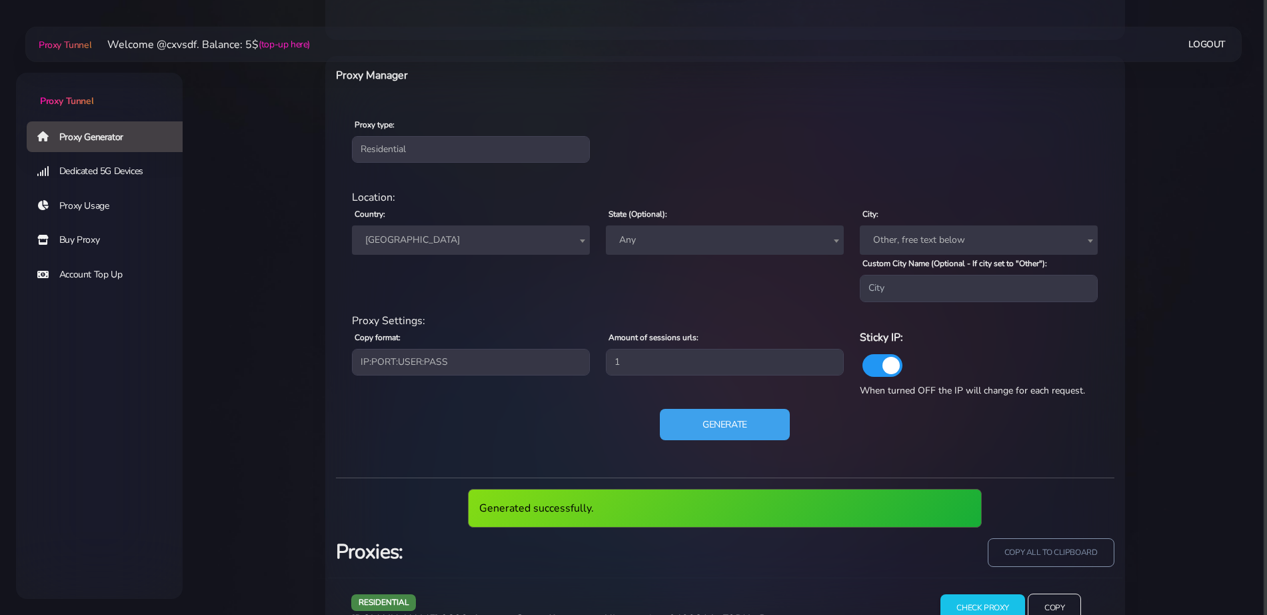
scroll to position [555, 0]
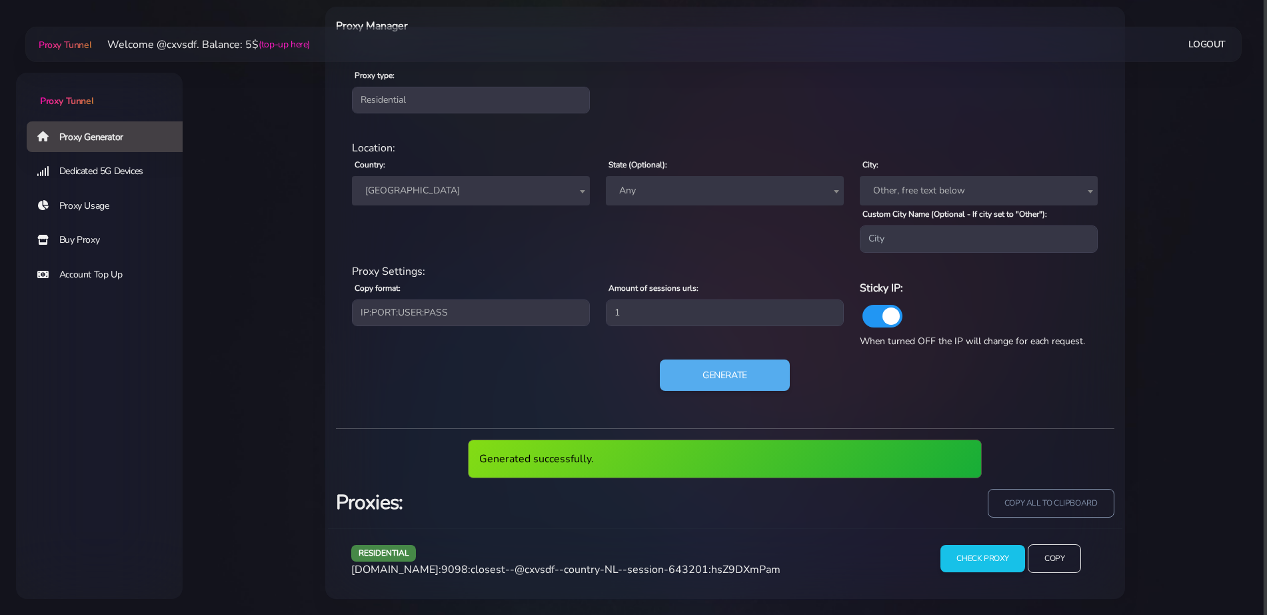
click at [583, 575] on span "agg.proxytunnel.io:9098:closest--@cxvsdf--country-NL--session-643201:hsZ9DXmPam" at bounding box center [565, 569] width 429 height 15
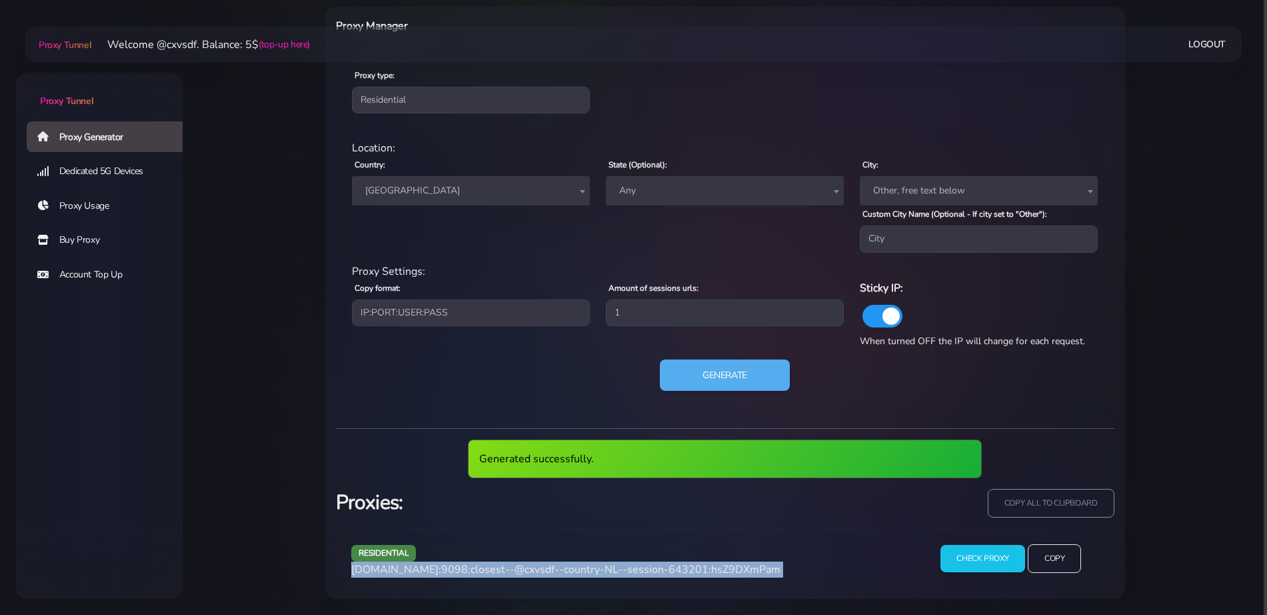
click at [583, 575] on span "agg.proxytunnel.io:9098:closest--@cxvsdf--country-NL--session-643201:hsZ9DXmPam" at bounding box center [565, 569] width 429 height 15
copy div "agg.proxytunnel.io:9098:closest--@cxvsdf--country-NL--session-643201:hsZ9DXmPam"
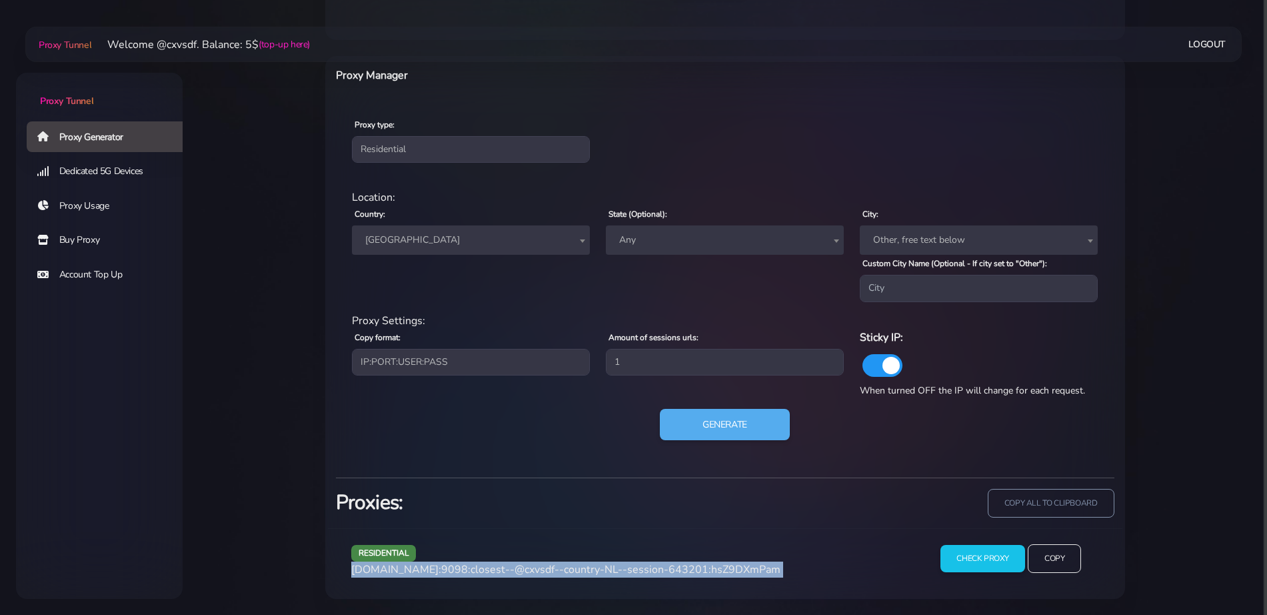
click at [515, 575] on span "agg.proxytunnel.io:9098:closest--@cxvsdf--country-NL--session-643201:hsZ9DXmPam" at bounding box center [565, 569] width 429 height 15
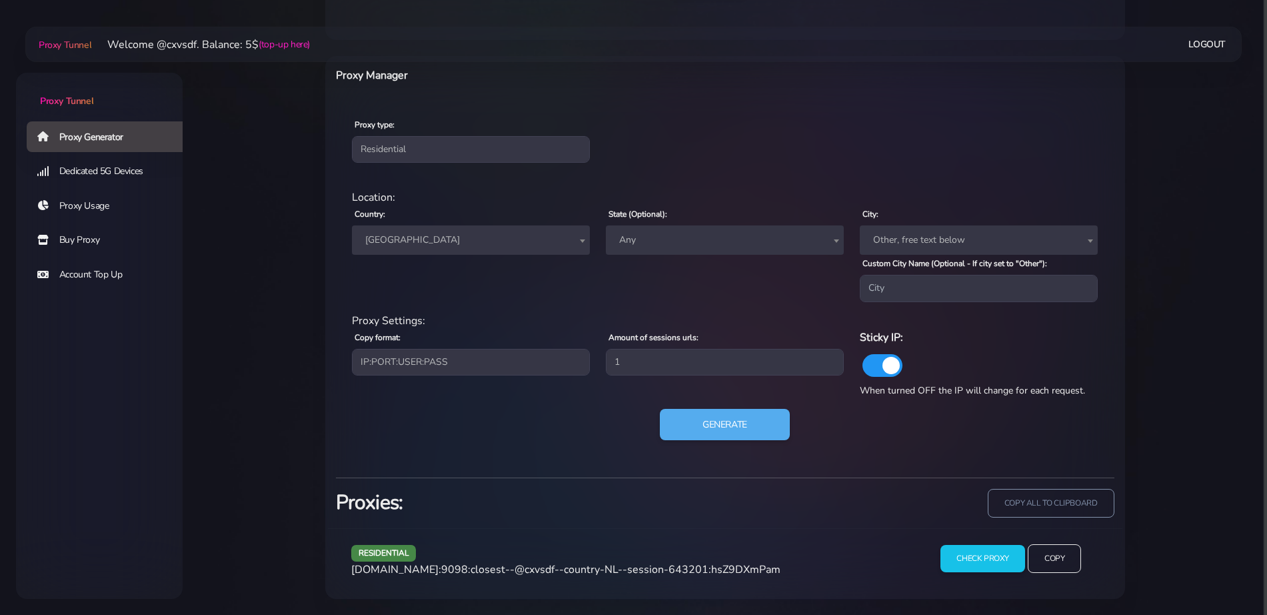
click at [697, 563] on span "agg.proxytunnel.io:9098:closest--@cxvsdf--country-NL--session-643201:hsZ9DXmPam" at bounding box center [565, 569] width 429 height 15
drag, startPoint x: 707, startPoint y: 569, endPoint x: 776, endPoint y: 571, distance: 68.7
click at [776, 571] on div "residential agg.proxytunnel.io:9098:closest--@cxvsdf--country-NL--session-64320…" at bounding box center [629, 563] width 573 height 39
copy span "hsZ9DXmPam"
